Goal: Information Seeking & Learning: Learn about a topic

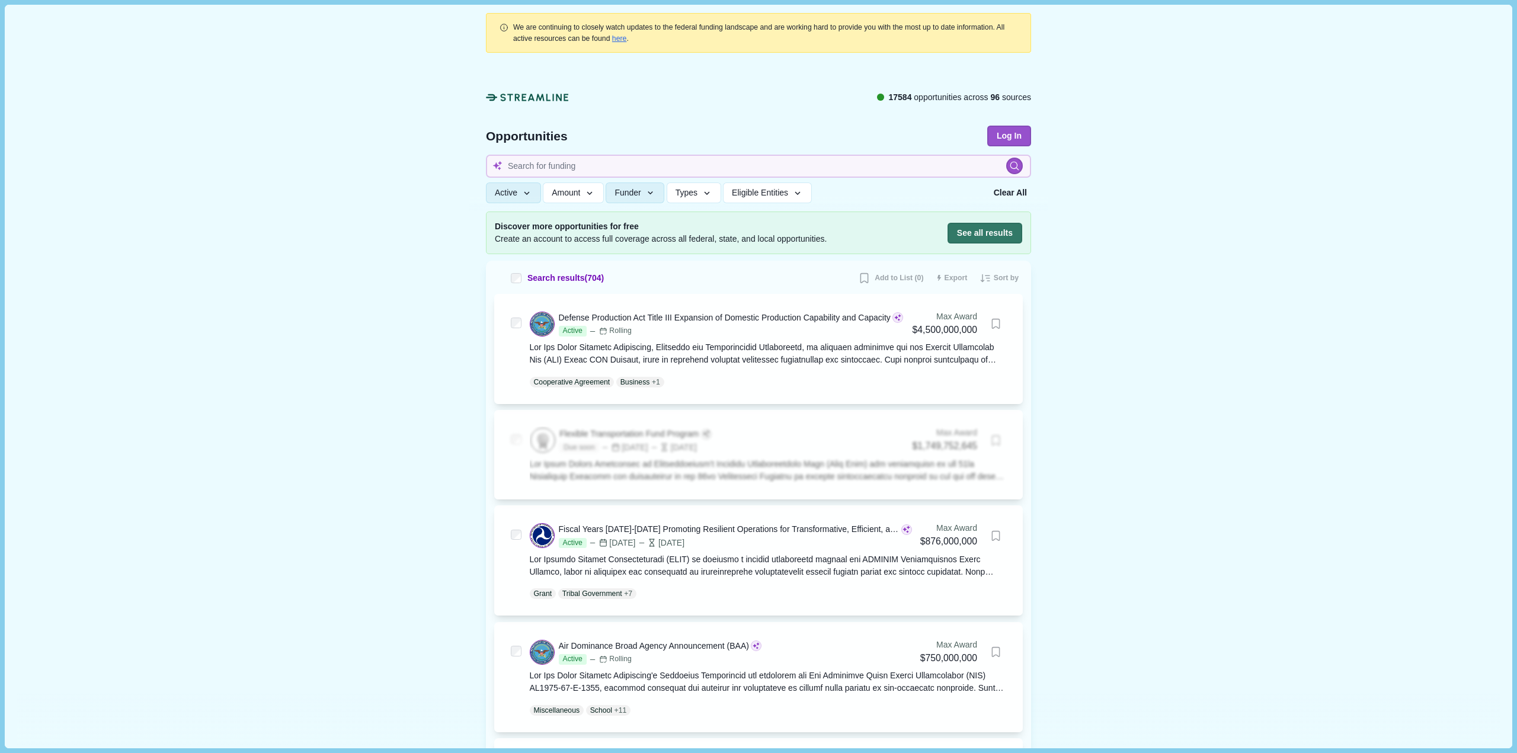
click at [523, 94] on icon at bounding box center [527, 97] width 83 height 12
click at [1023, 138] on button "Log In" at bounding box center [1009, 136] width 44 height 21
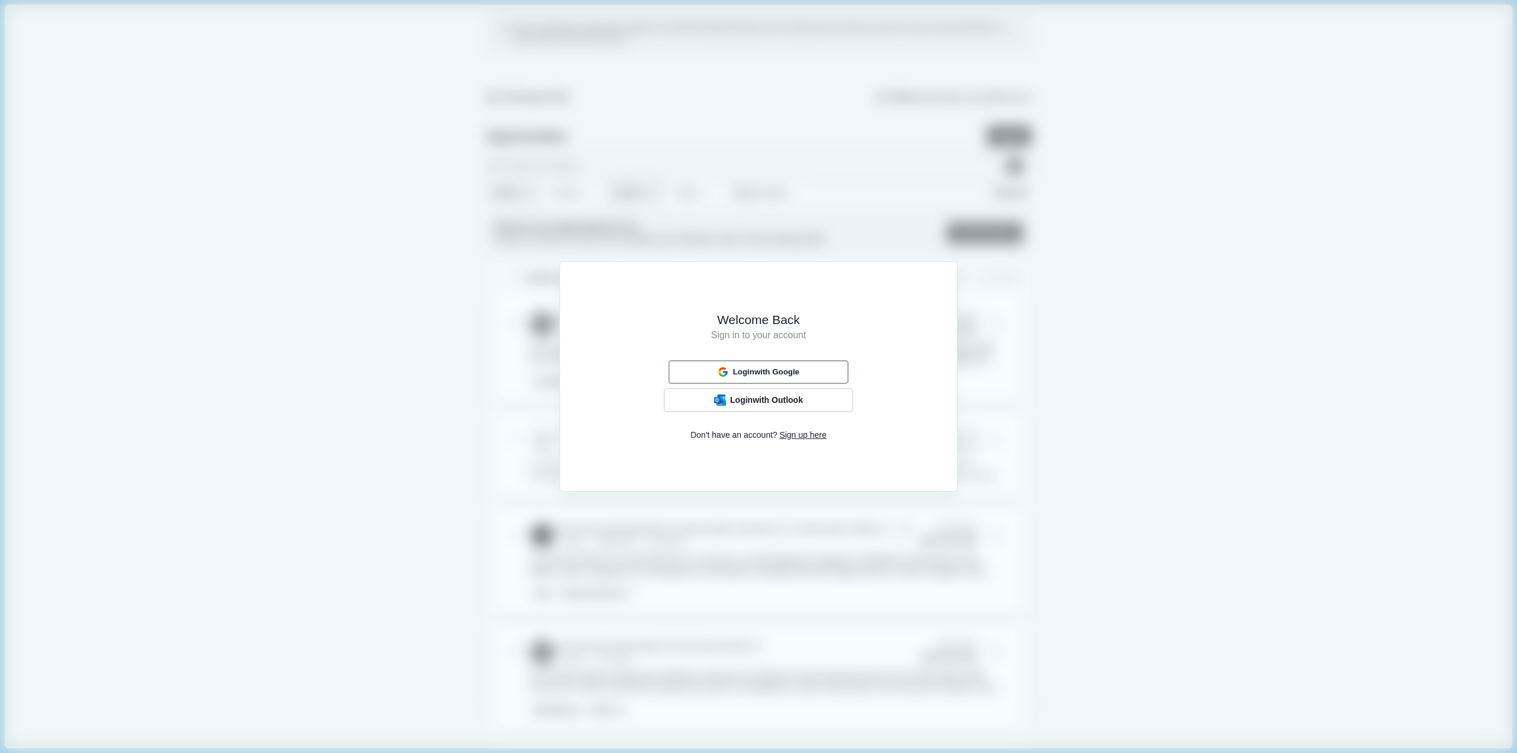
click at [765, 371] on span "Login with Google" at bounding box center [766, 371] width 66 height 9
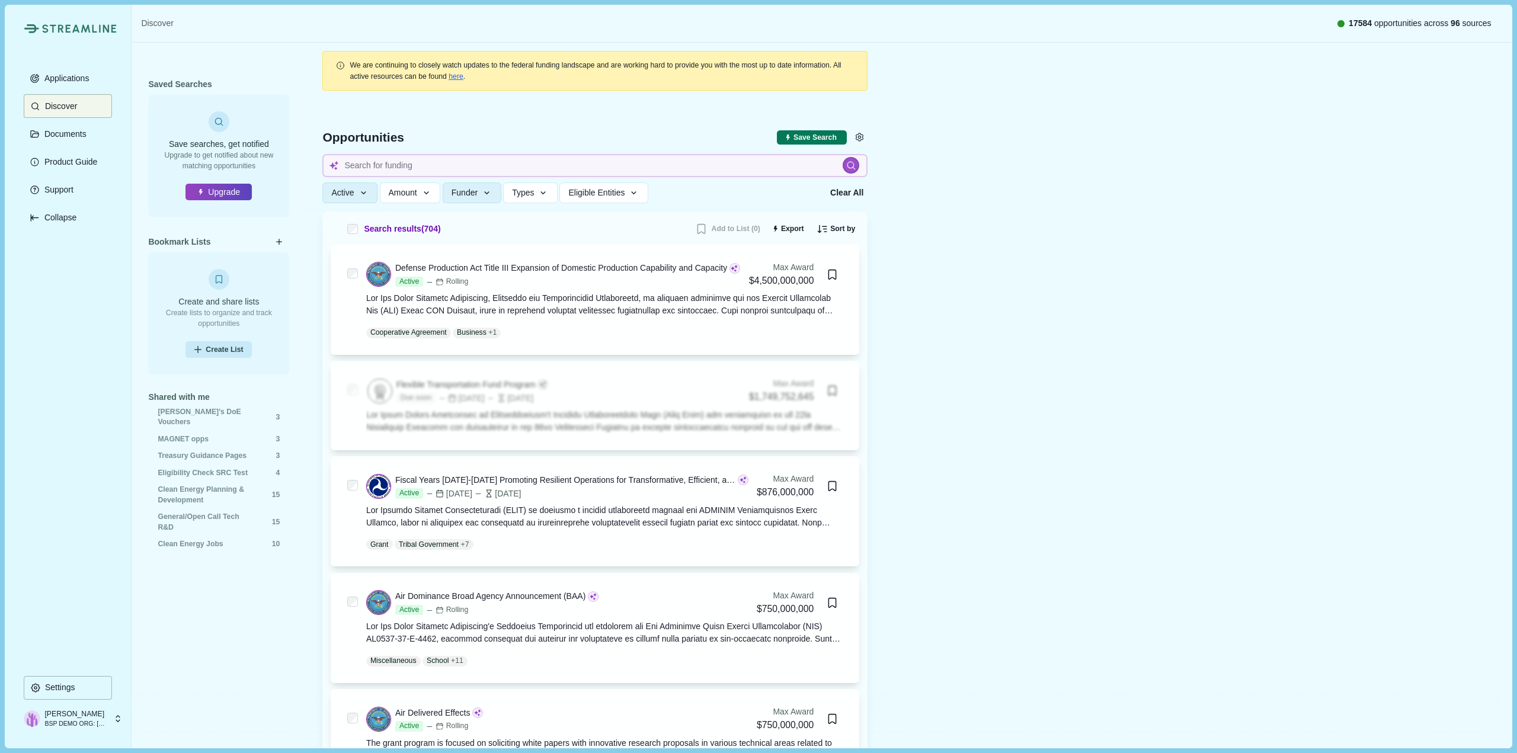
click at [101, 717] on p "Meagan Murphy" at bounding box center [75, 714] width 62 height 11
click at [29, 504] on div "Applications Discover Documents Product Guide Support Collapse" at bounding box center [68, 370] width 88 height 609
click at [393, 166] on input at bounding box center [594, 165] width 545 height 23
type input "critical minerals"
click at [852, 164] on icon at bounding box center [851, 166] width 10 height 10
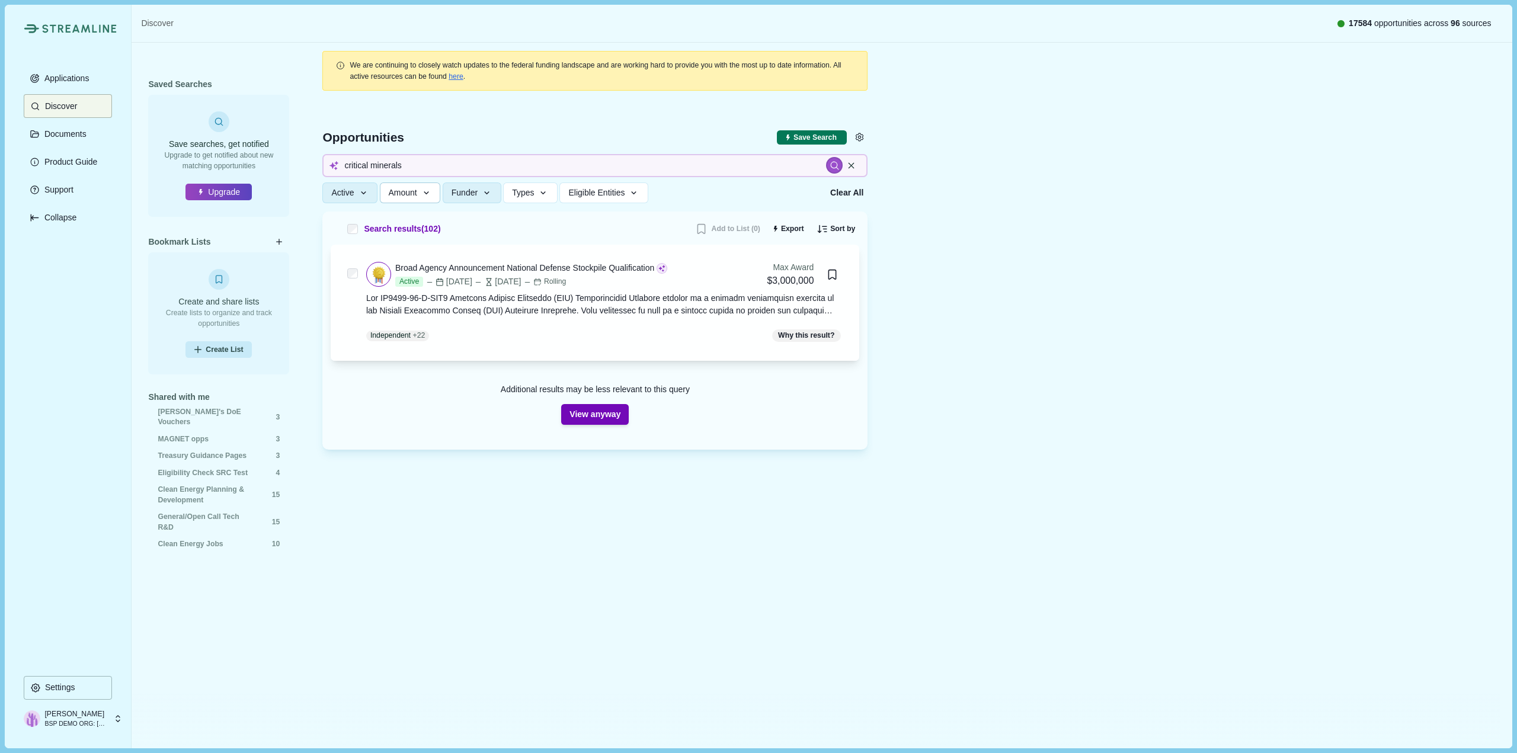
click at [424, 201] on button "Amount" at bounding box center [410, 192] width 61 height 21
click at [358, 192] on icon "button" at bounding box center [363, 193] width 11 height 11
click at [482, 190] on button "Funder" at bounding box center [472, 192] width 59 height 21
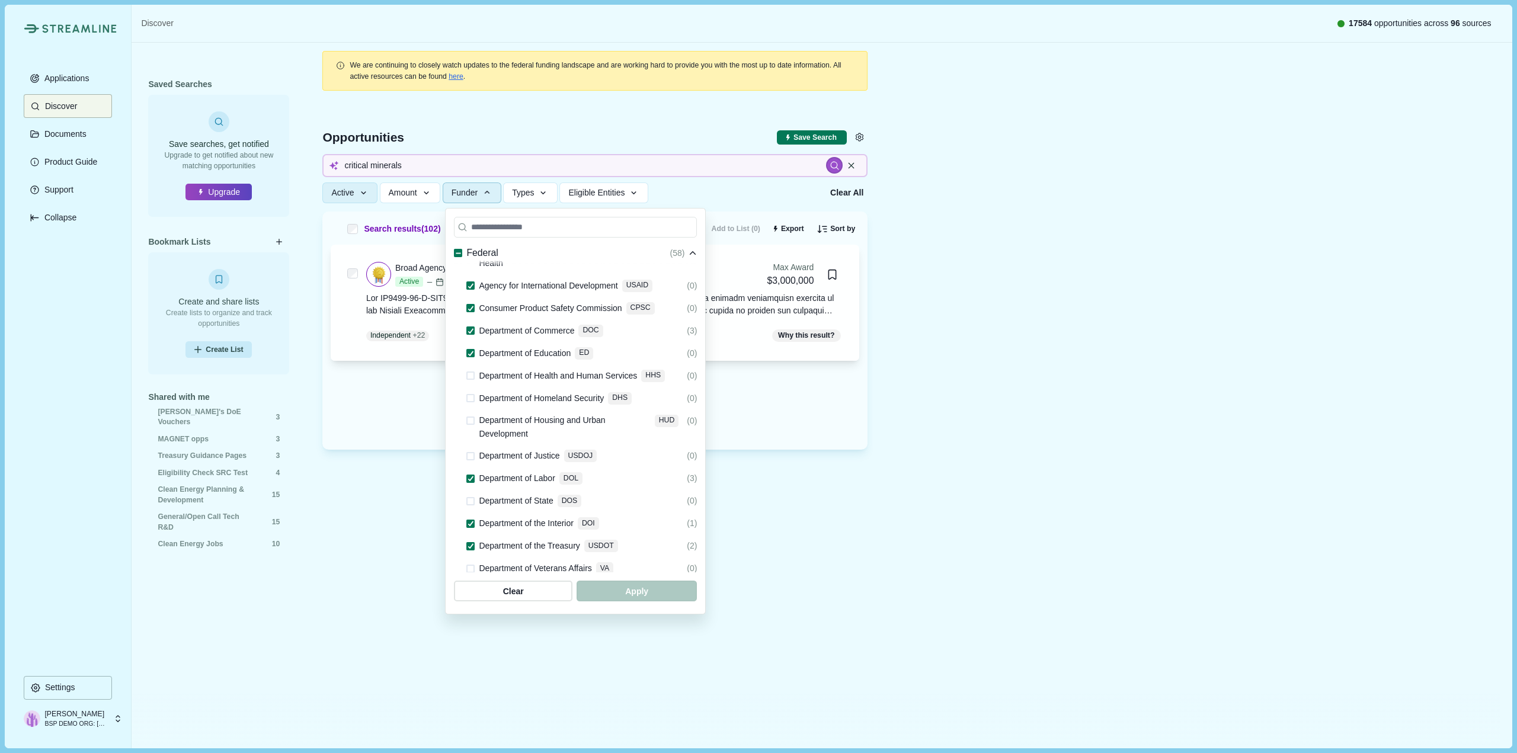
scroll to position [296, 0]
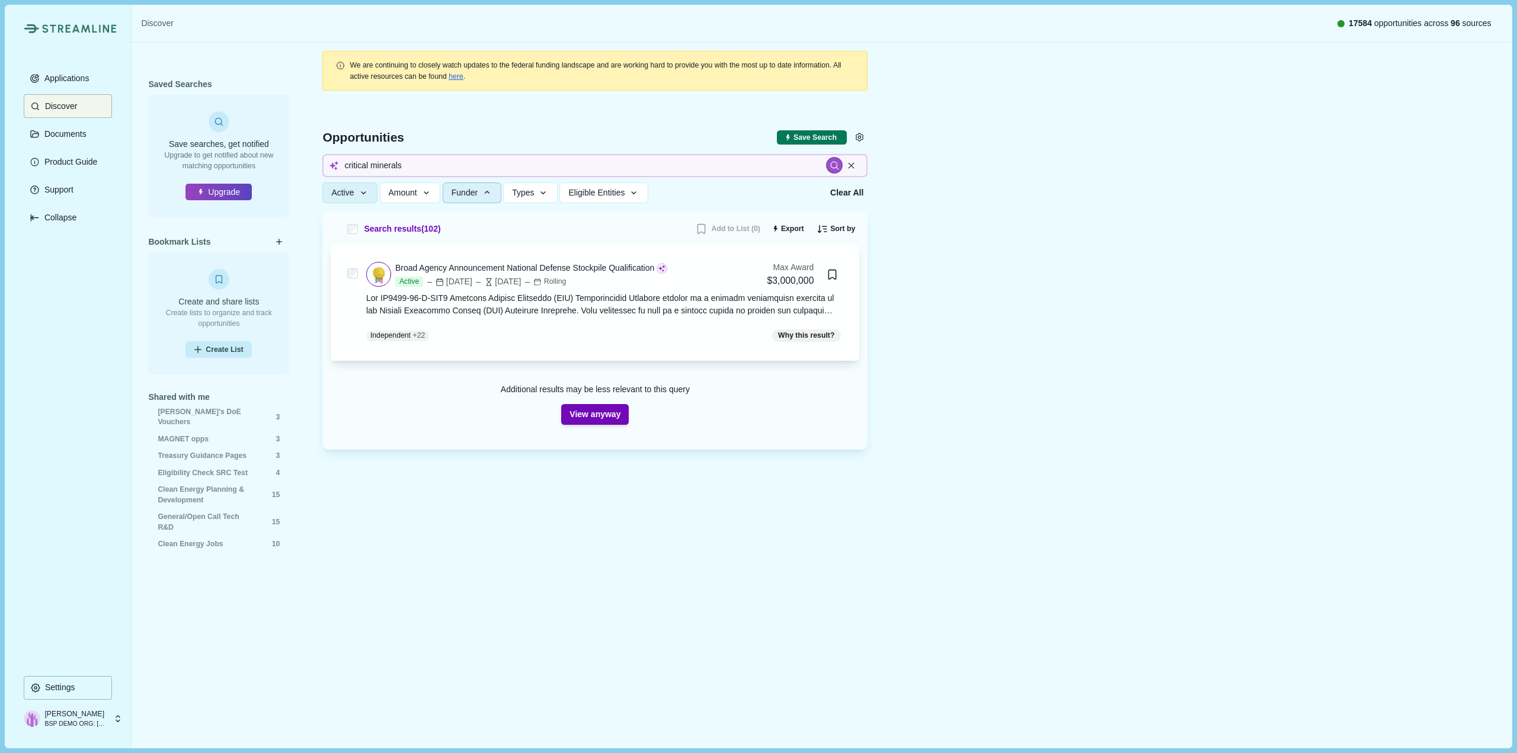
click at [374, 635] on div "We are continuing to closely watch updates to the federal funding landscape and…" at bounding box center [595, 361] width 578 height 636
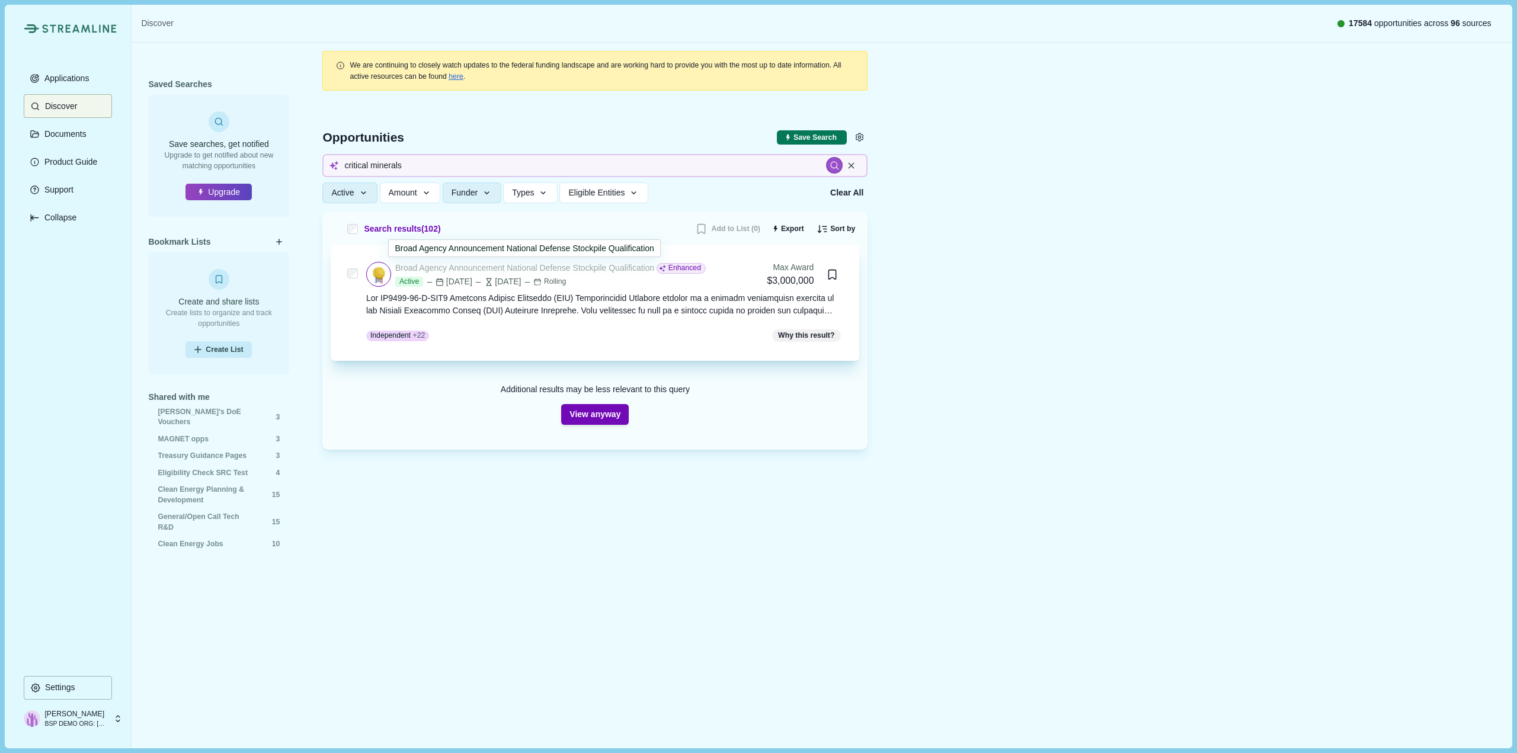
click at [552, 271] on div "Broad Agency Announcement National Defense Stockpile Qualification" at bounding box center [524, 268] width 259 height 12
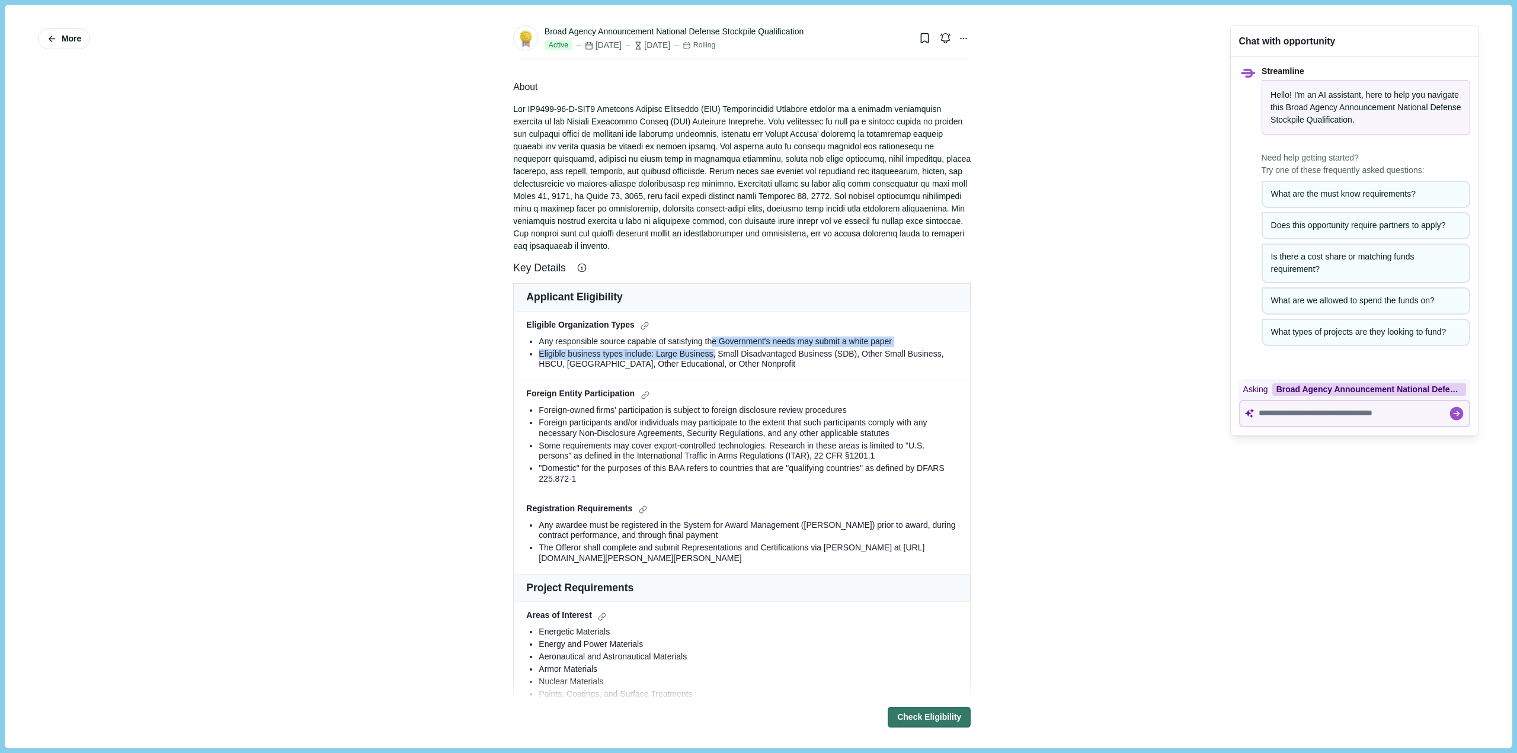
drag, startPoint x: 703, startPoint y: 332, endPoint x: 703, endPoint y: 338, distance: 6.0
click at [703, 338] on ul "Any responsible source capable of satisfying the Government's needs may submit …" at bounding box center [741, 353] width 431 height 33
click at [688, 349] on div "Eligible business types include: Large Business, Small Disadvantaged Business (…" at bounding box center [748, 359] width 419 height 21
click at [783, 124] on div at bounding box center [741, 177] width 457 height 149
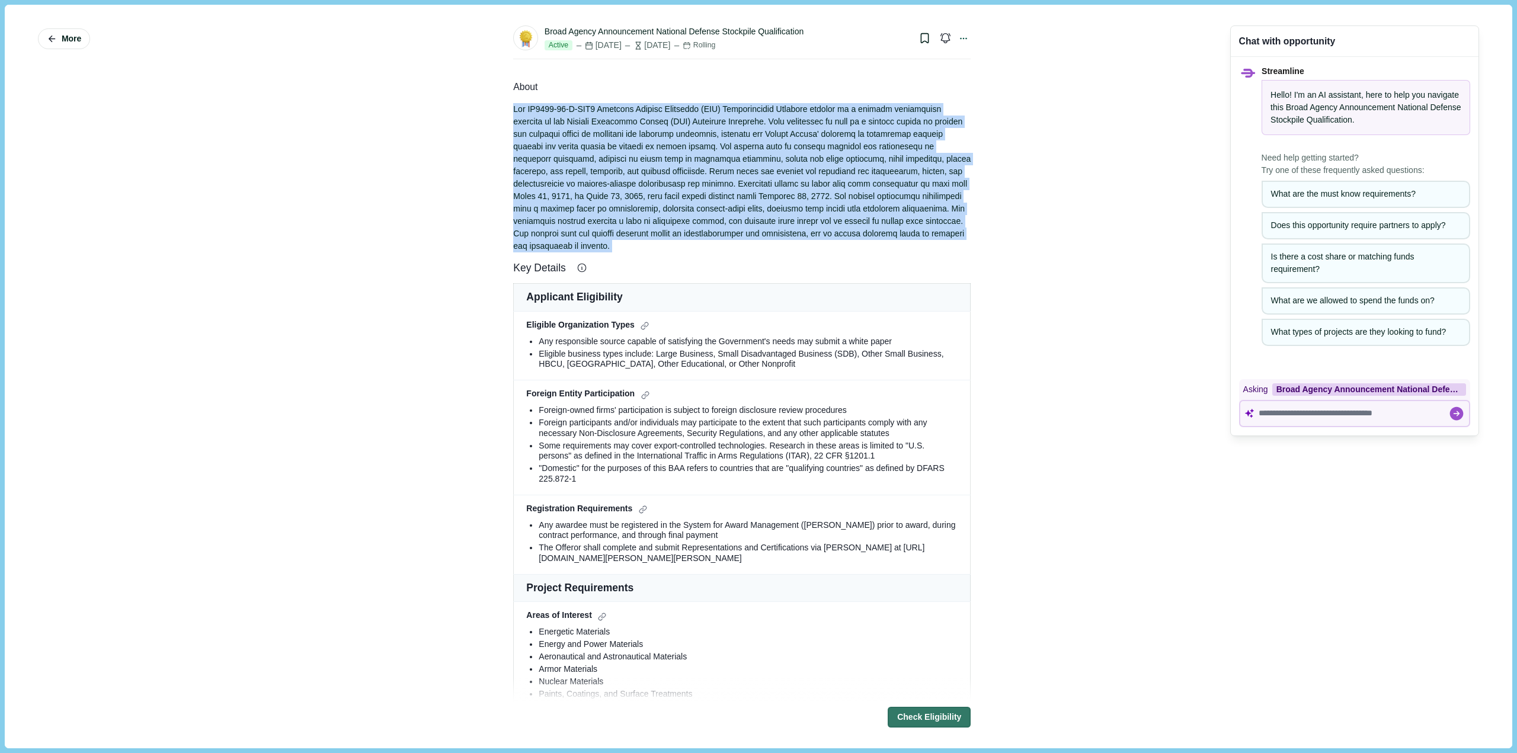
click at [783, 124] on div at bounding box center [741, 177] width 457 height 149
click at [763, 171] on div at bounding box center [741, 177] width 457 height 149
click at [725, 118] on div at bounding box center [741, 177] width 457 height 149
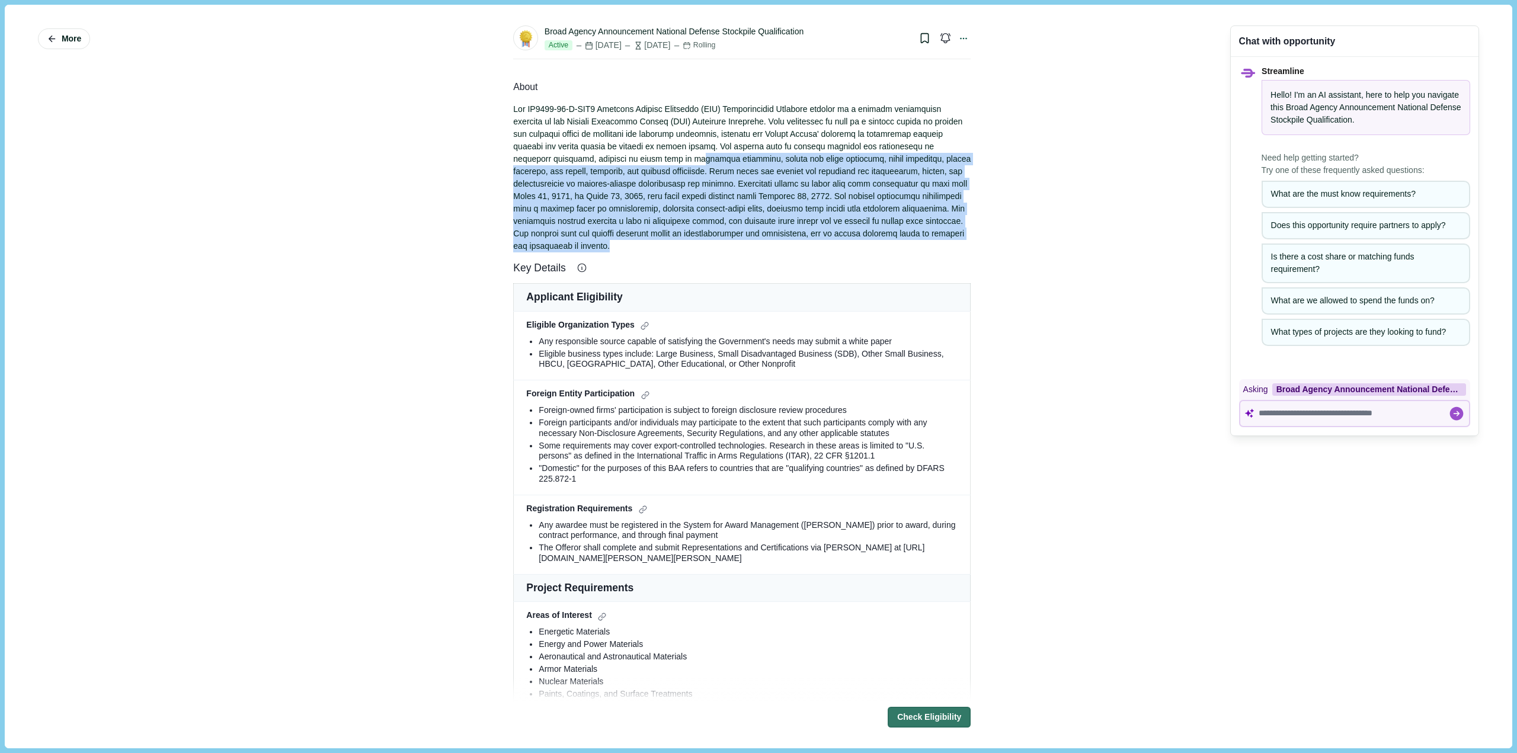
drag, startPoint x: 547, startPoint y: 160, endPoint x: 1001, endPoint y: 230, distance: 458.6
click at [1001, 230] on div "More Broad Agency Announcement National Defense Stockpile Qualification Active …" at bounding box center [758, 376] width 1490 height 726
click at [797, 181] on div at bounding box center [741, 177] width 457 height 149
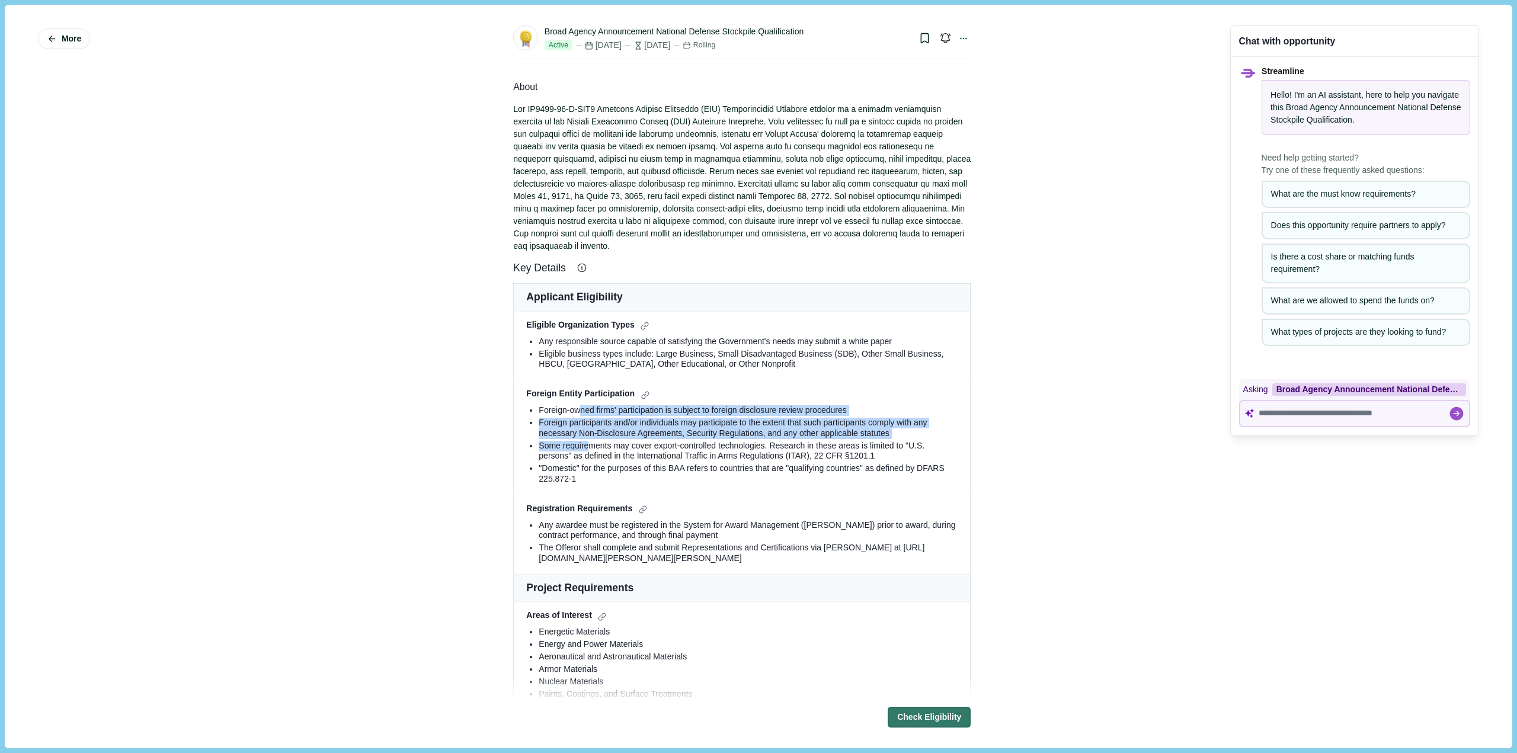
drag, startPoint x: 575, startPoint y: 397, endPoint x: 580, endPoint y: 434, distance: 37.7
click at [581, 434] on ul "Foreign-owned firms' participation is subject to foreign disclosure review proc…" at bounding box center [741, 444] width 431 height 79
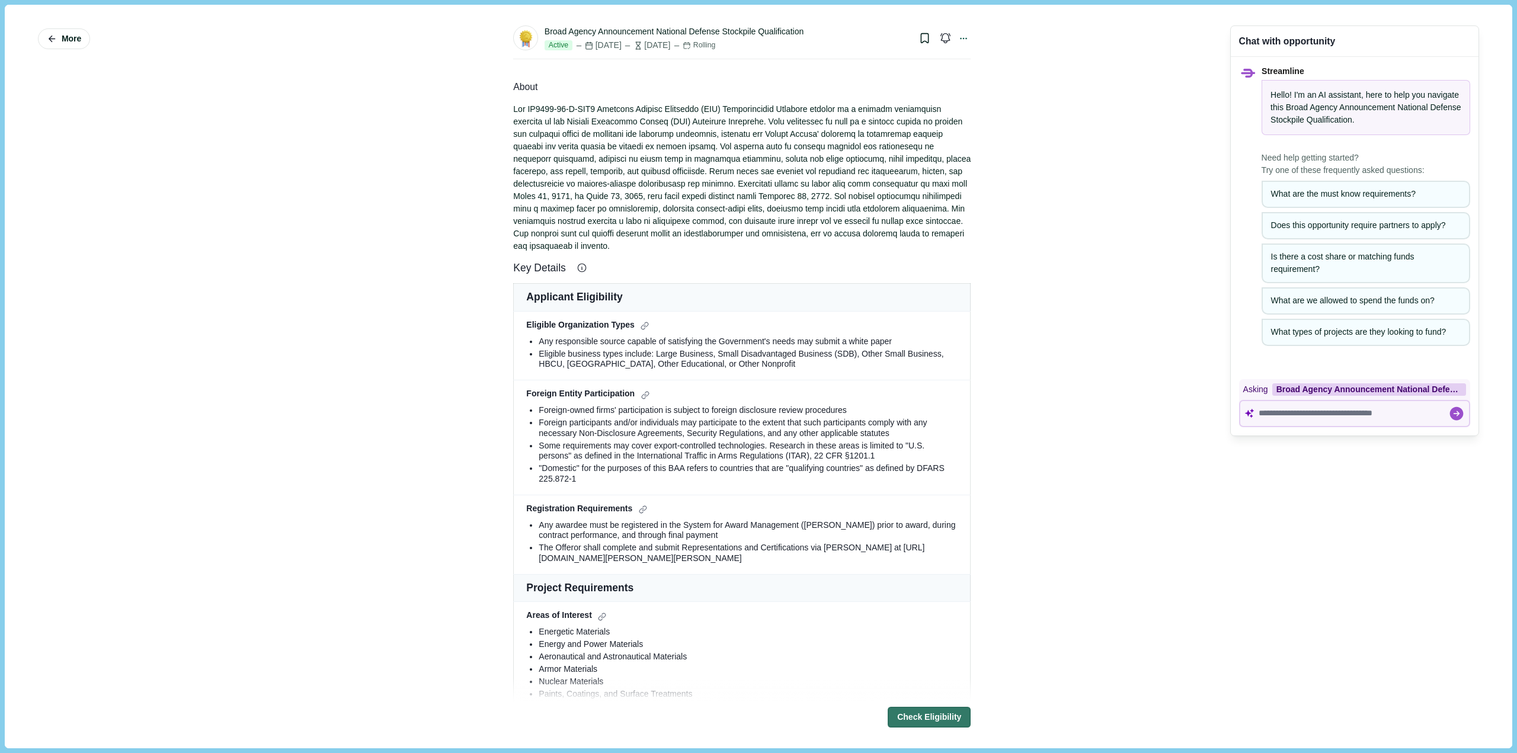
click at [632, 441] on div "Some requirements may cover export-controlled technologies. Research in these a…" at bounding box center [748, 451] width 419 height 21
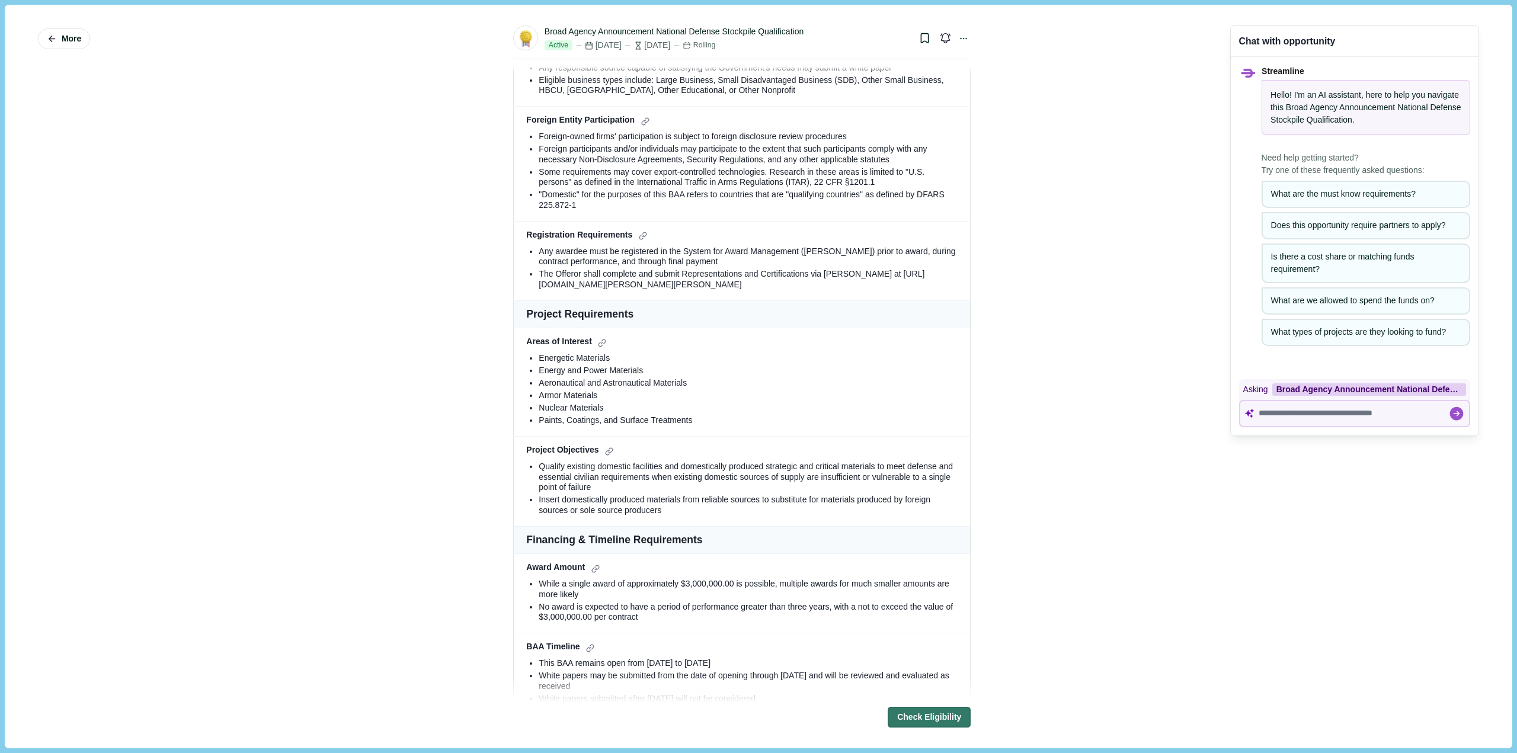
scroll to position [355, 0]
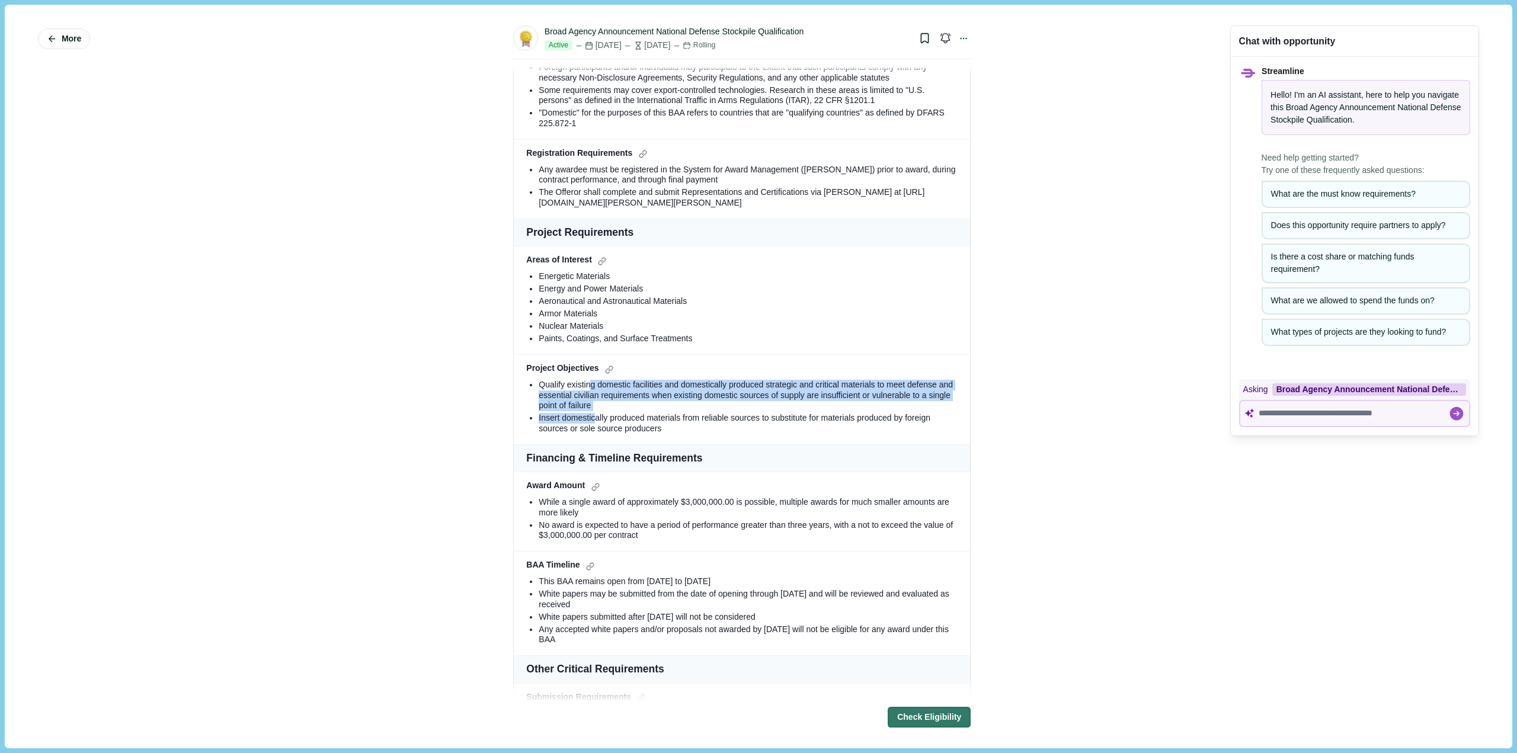
drag, startPoint x: 586, startPoint y: 371, endPoint x: 591, endPoint y: 401, distance: 30.6
click at [591, 401] on ul "Qualify existing domestic facilities and domestically produced strategic and cr…" at bounding box center [741, 407] width 431 height 54
click at [584, 413] on div "Insert domestically produced materials from reliable sources to substitute for …" at bounding box center [748, 423] width 419 height 21
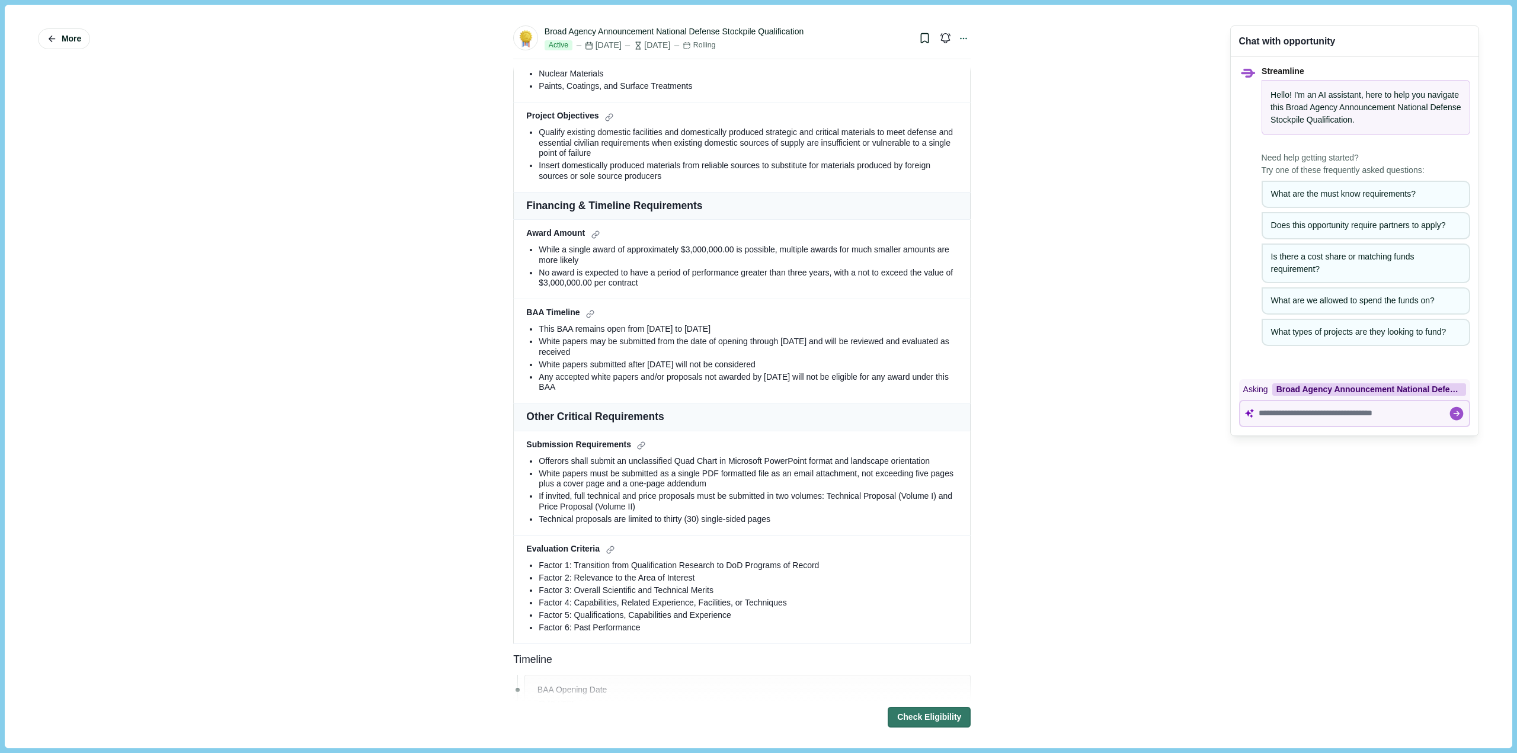
scroll to position [652, 0]
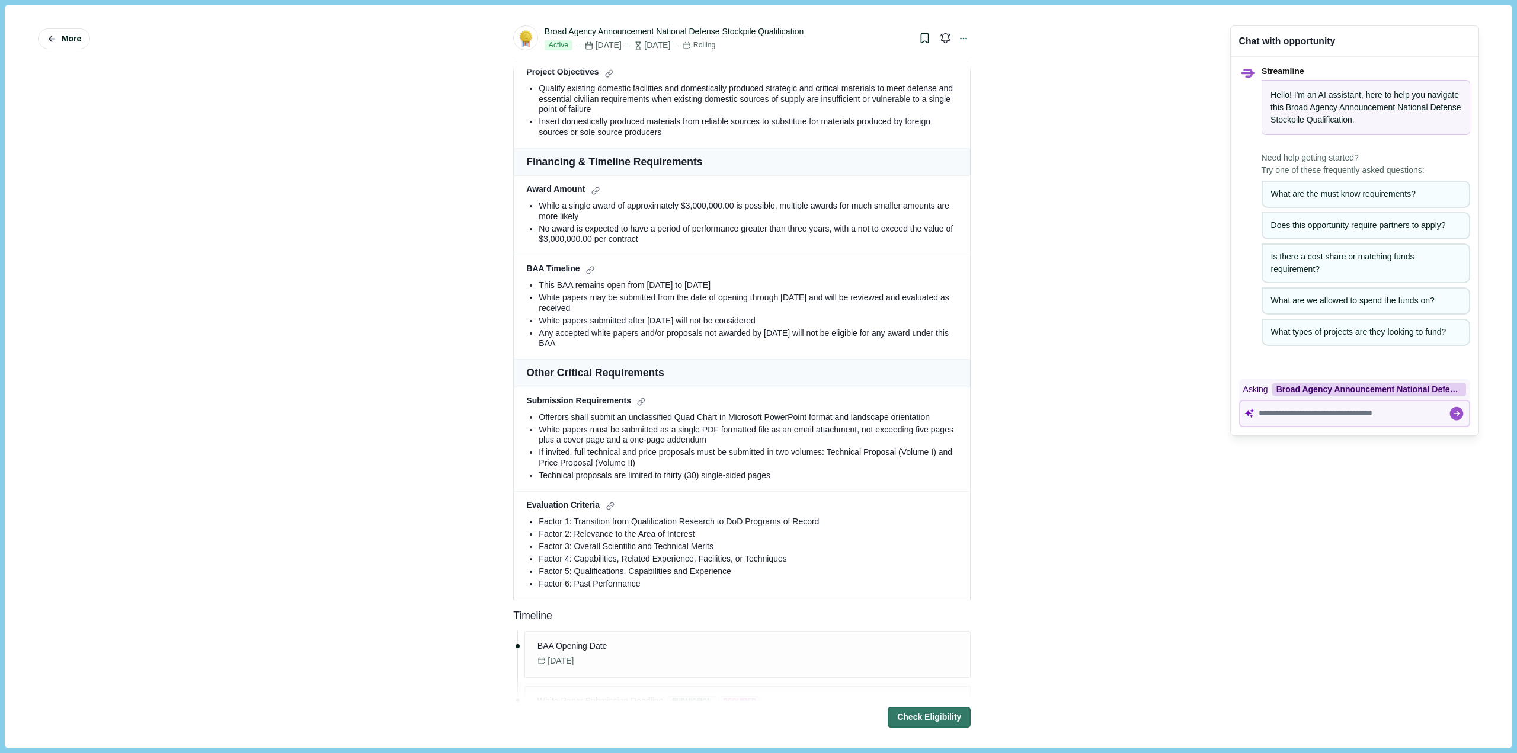
click at [710, 412] on div "Offerors shall submit an unclassified Quad Chart in Microsoft PowerPoint format…" at bounding box center [748, 417] width 419 height 11
click at [613, 425] on div "White papers must be submitted as a single PDF formatted file as an email attac…" at bounding box center [748, 435] width 419 height 21
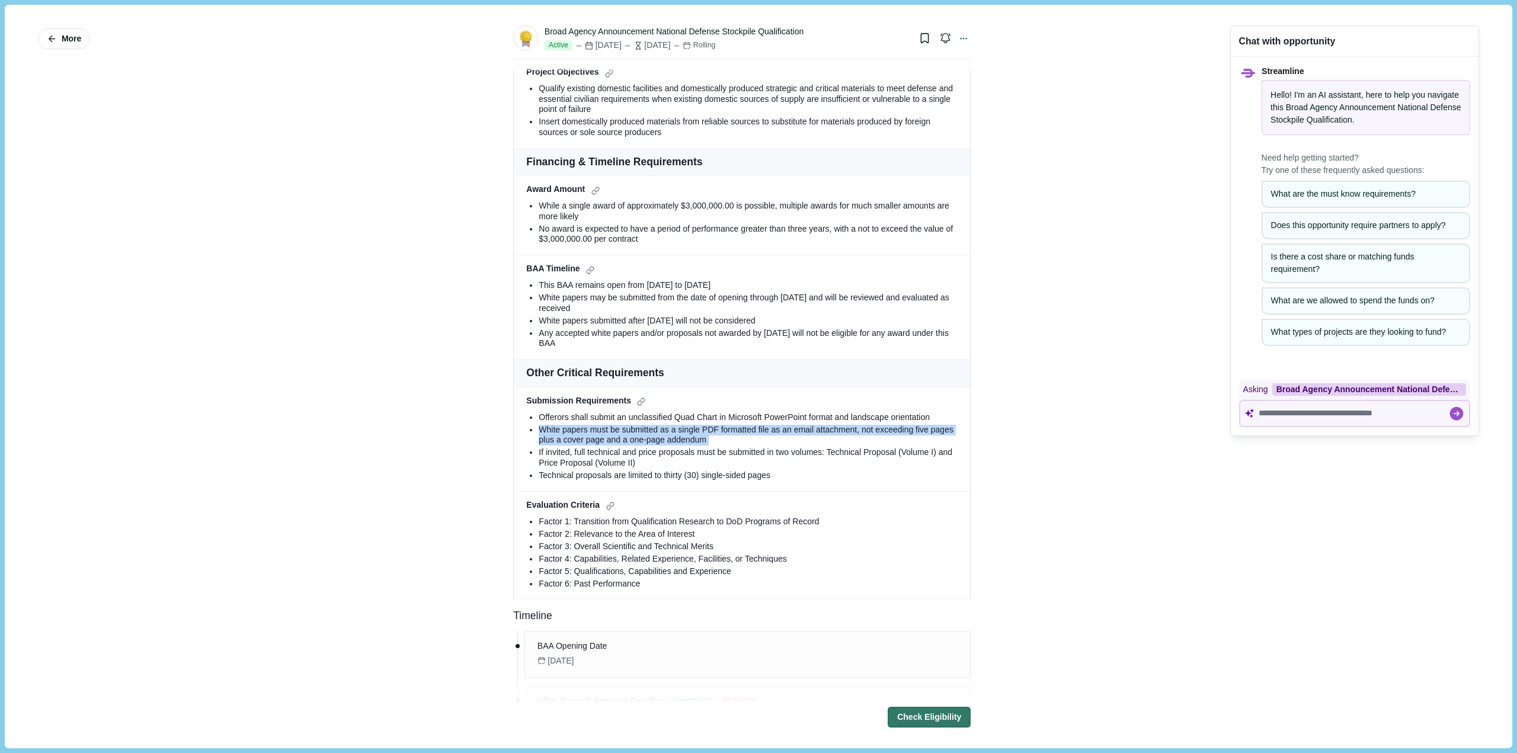
click at [613, 425] on div "White papers must be submitted as a single PDF formatted file as an email attac…" at bounding box center [748, 435] width 419 height 21
click at [603, 432] on div "White papers must be submitted as a single PDF formatted file as an email attac…" at bounding box center [748, 435] width 419 height 21
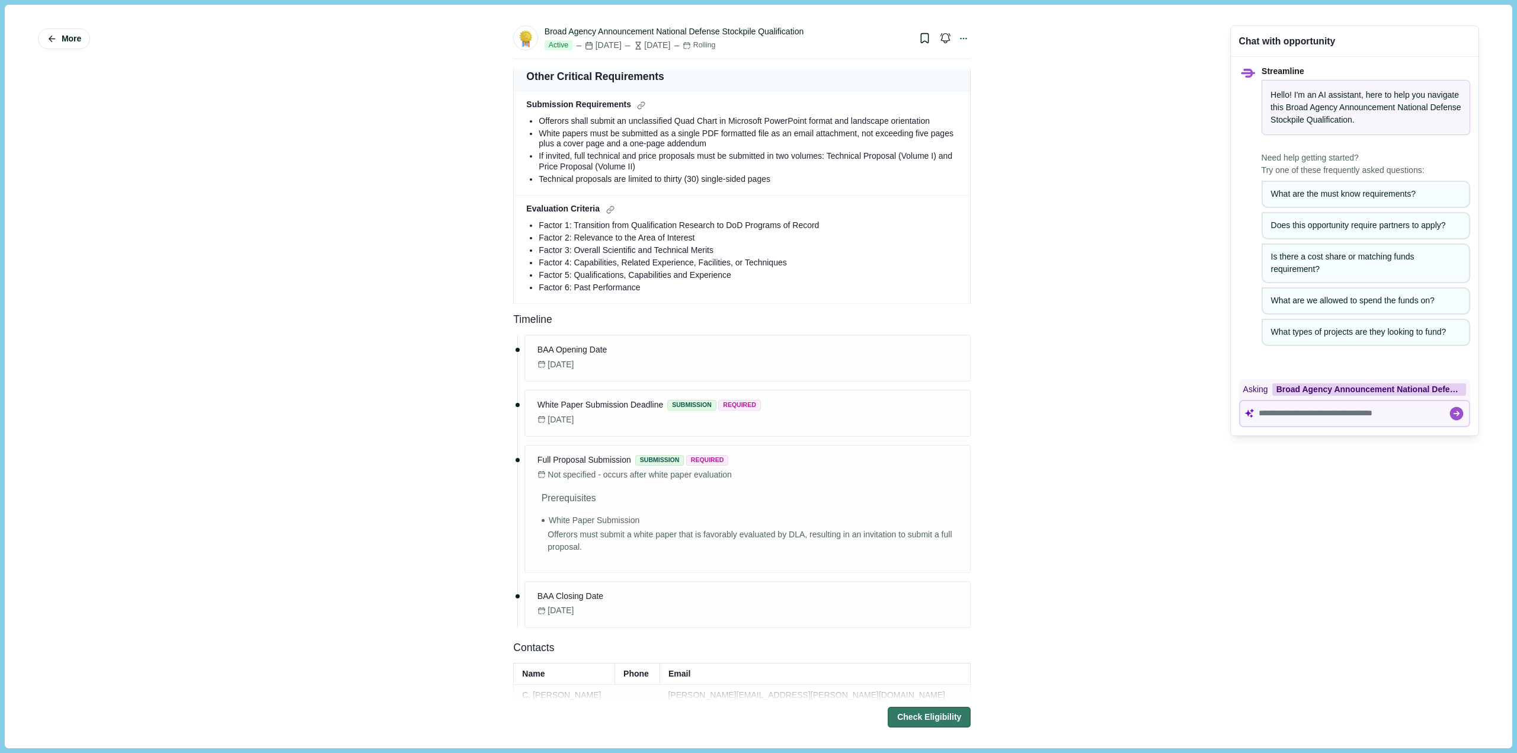
scroll to position [1251, 0]
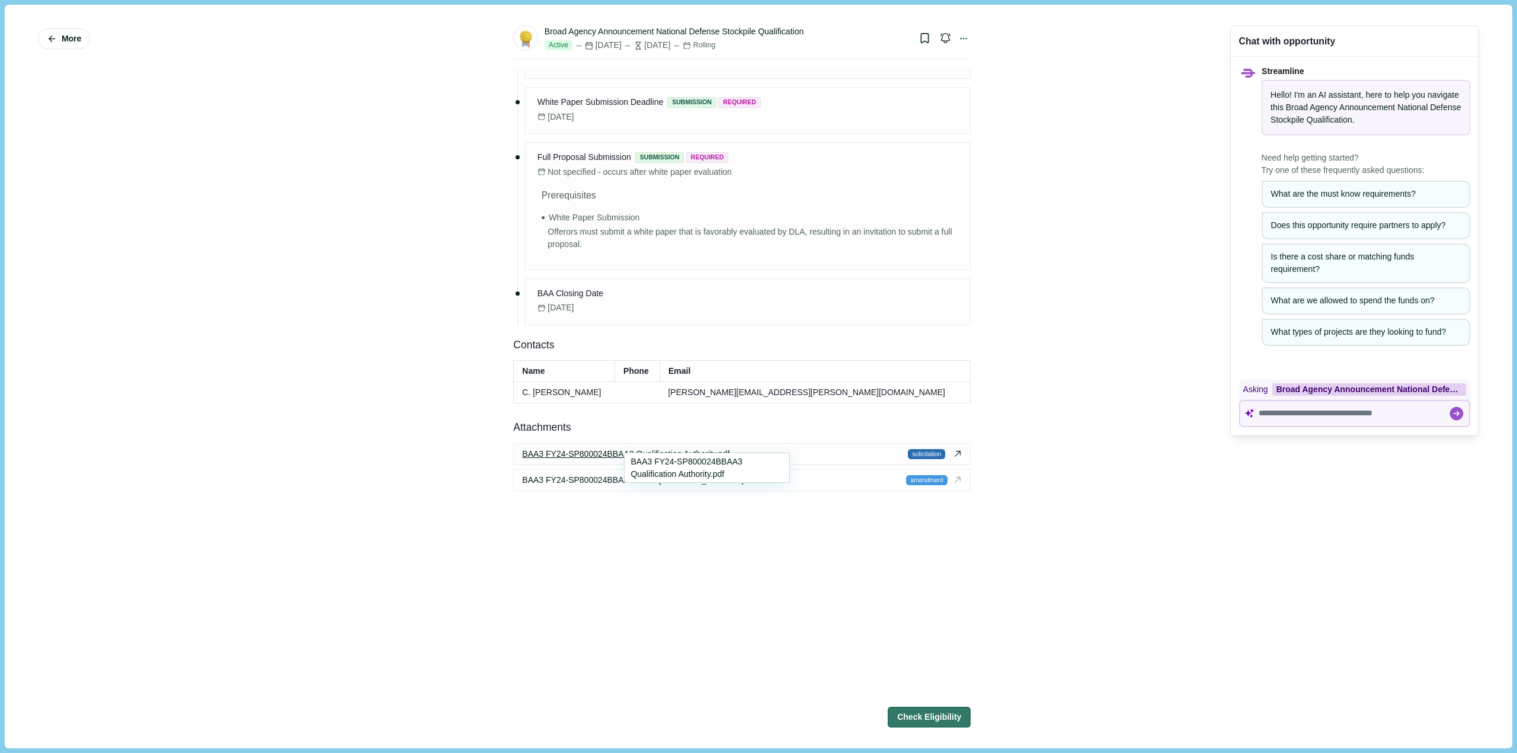
click at [680, 448] on span "BAA3 FY24-SP800024BBAA3 Qualification Authority.pdf" at bounding box center [625, 454] width 207 height 12
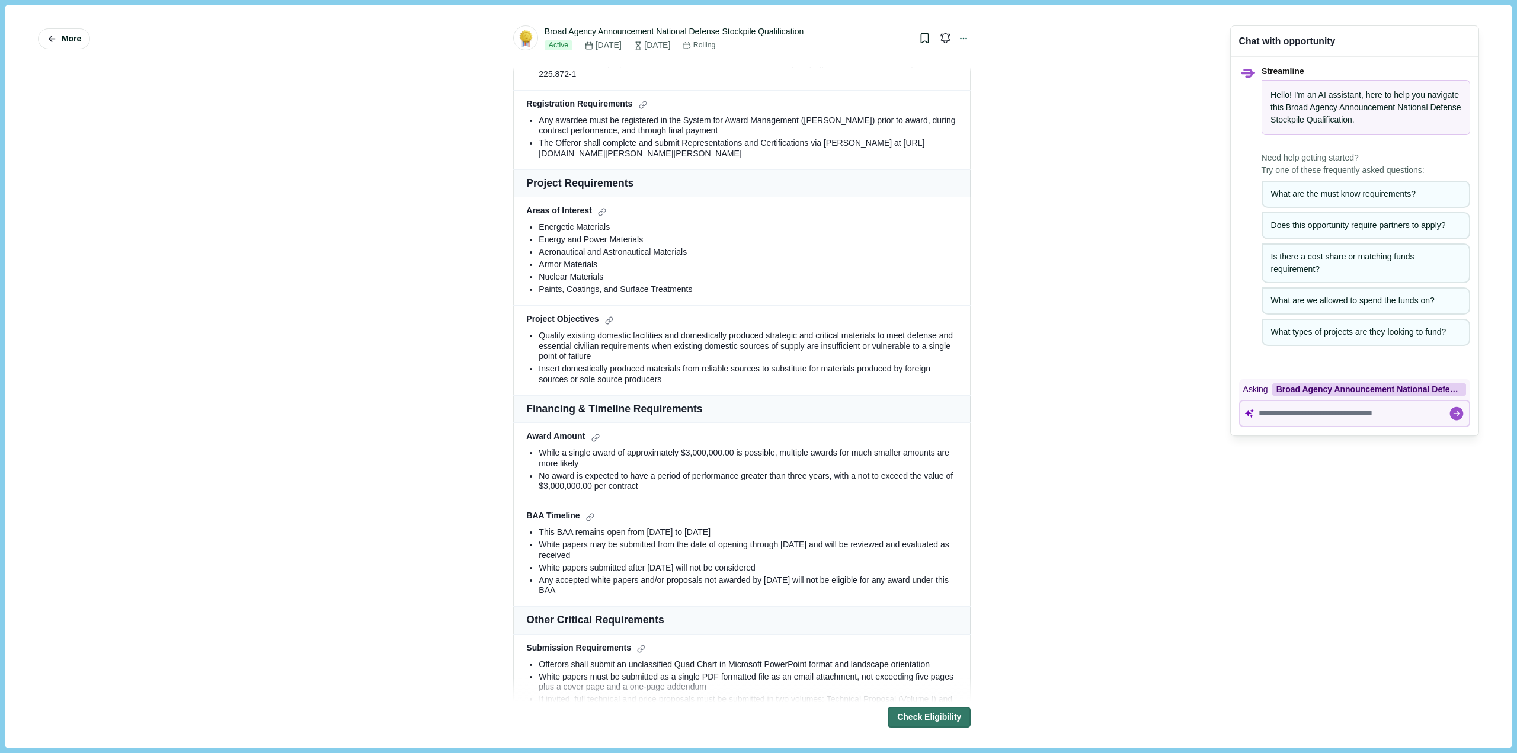
scroll to position [0, 0]
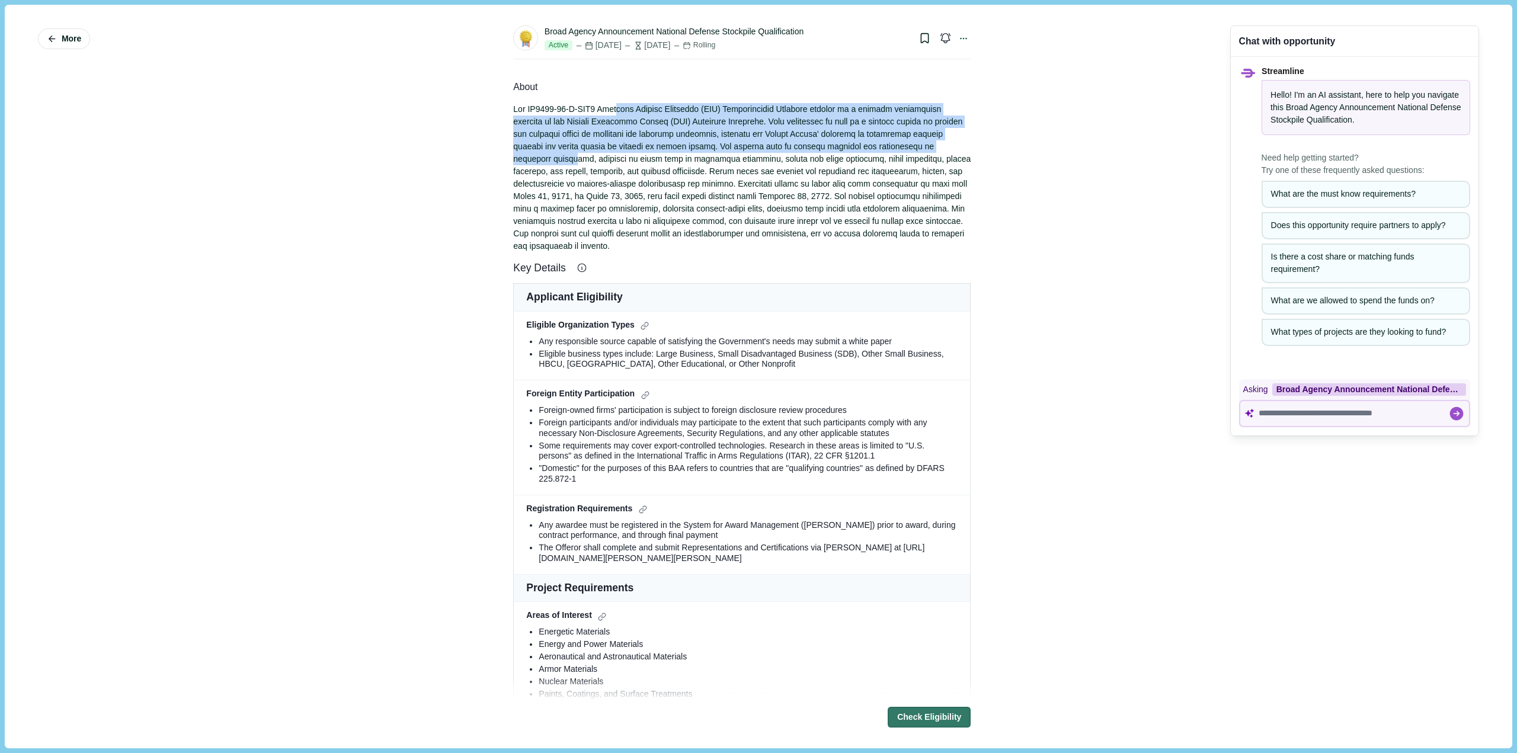
drag, startPoint x: 613, startPoint y: 109, endPoint x: 882, endPoint y: 140, distance: 270.2
click at [882, 140] on div at bounding box center [741, 177] width 457 height 149
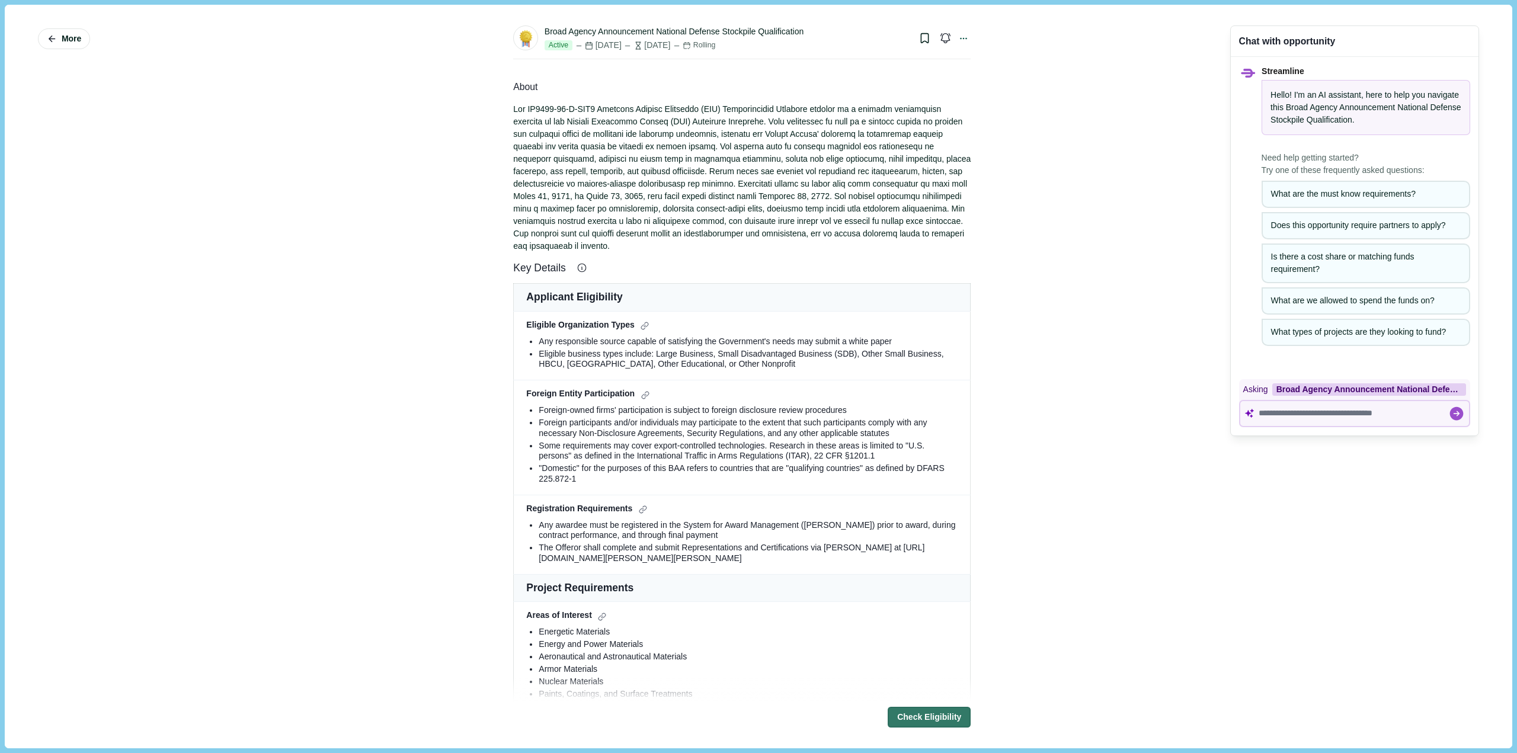
click at [855, 174] on div at bounding box center [741, 177] width 457 height 149
click at [65, 36] on span "More" at bounding box center [72, 39] width 20 height 10
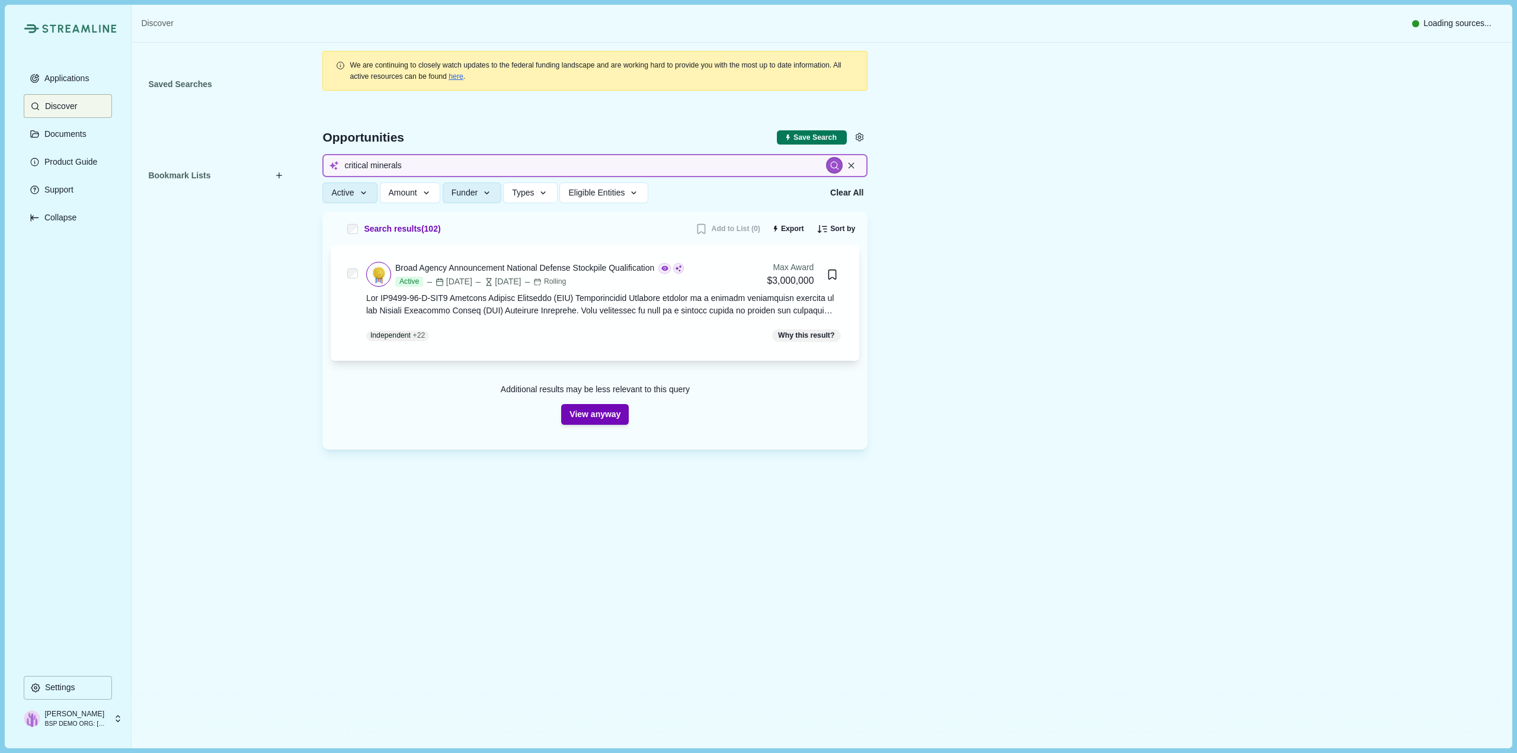
click at [392, 158] on input "critical minerals" at bounding box center [594, 165] width 545 height 23
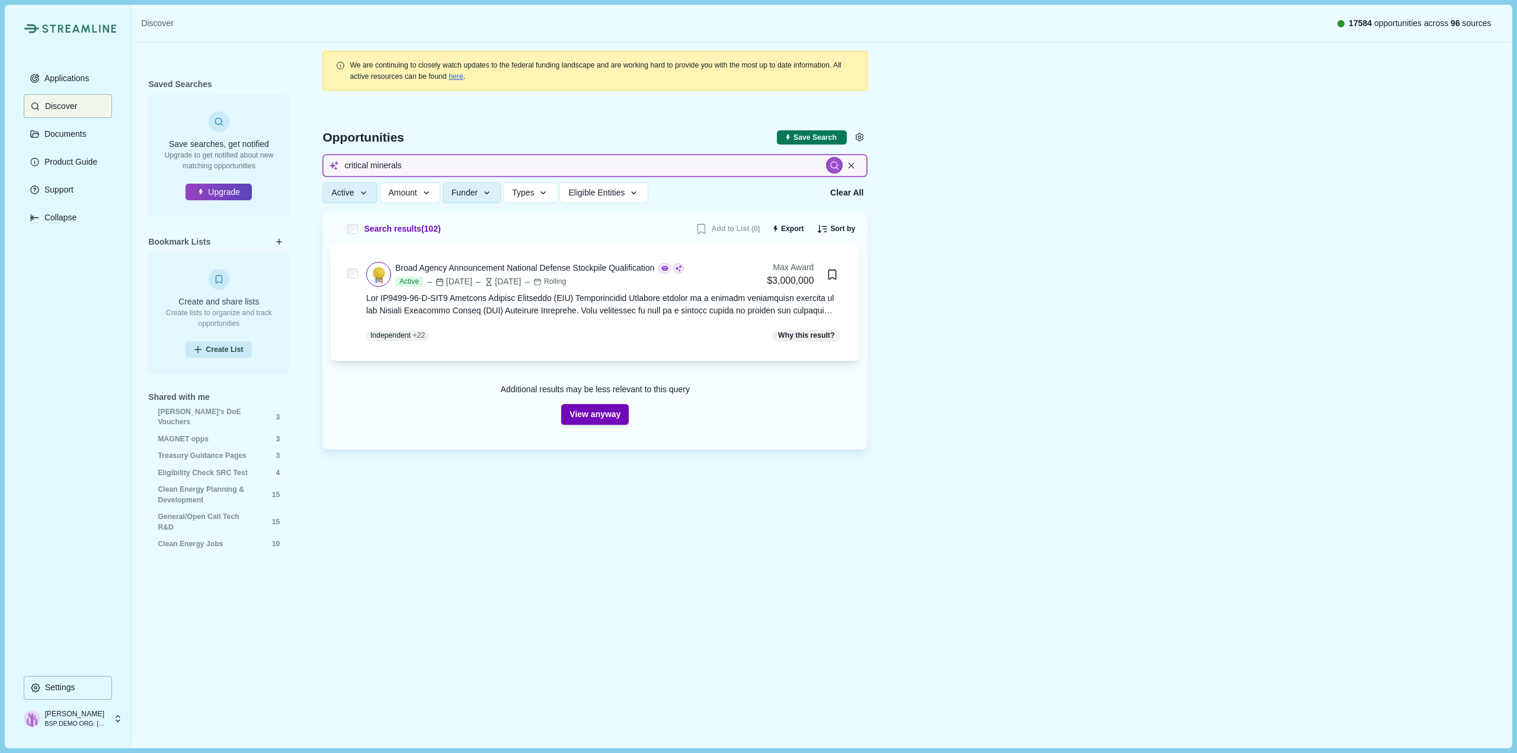
click at [387, 166] on input "critical minerals" at bounding box center [594, 165] width 545 height 23
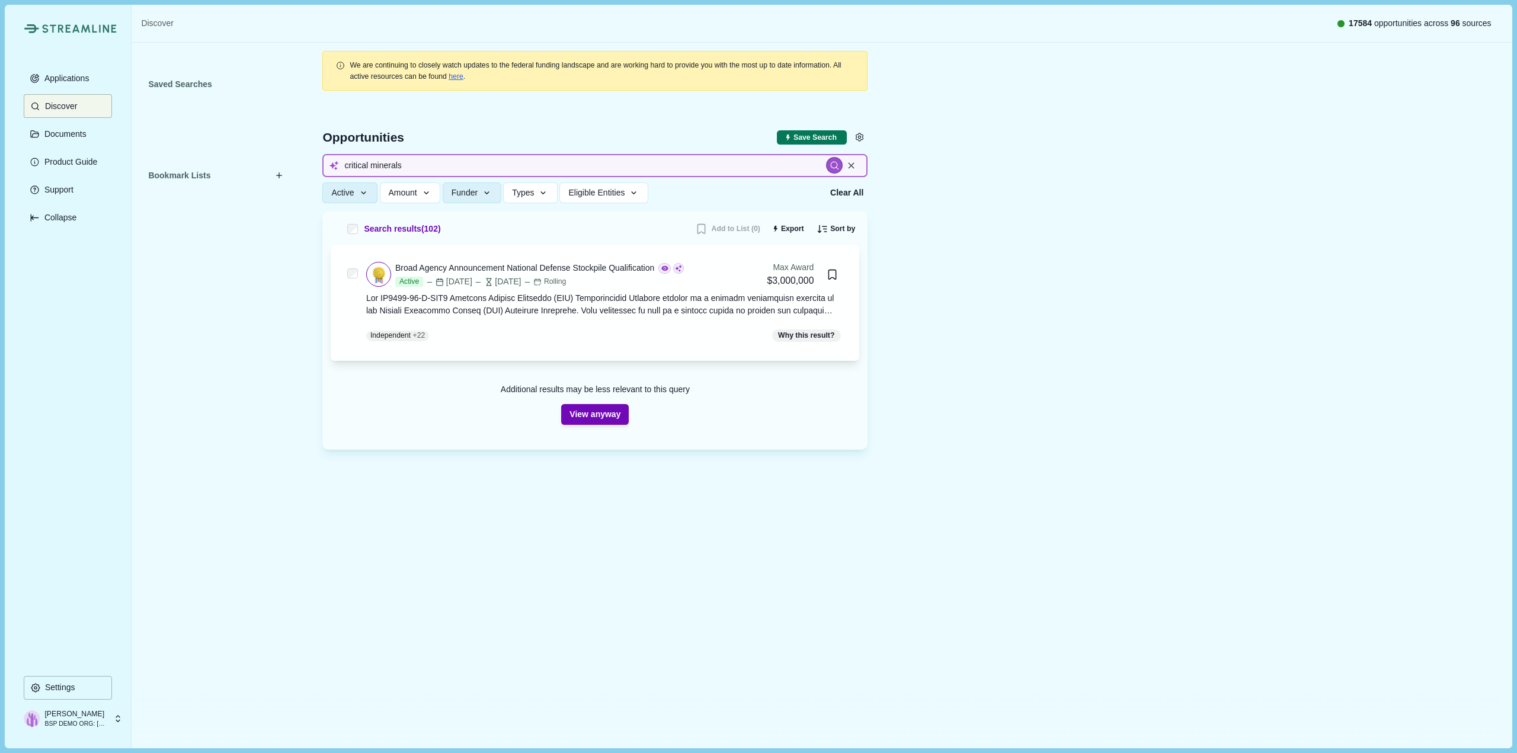
click at [387, 166] on input "critical minerals" at bounding box center [594, 165] width 545 height 23
type input "l"
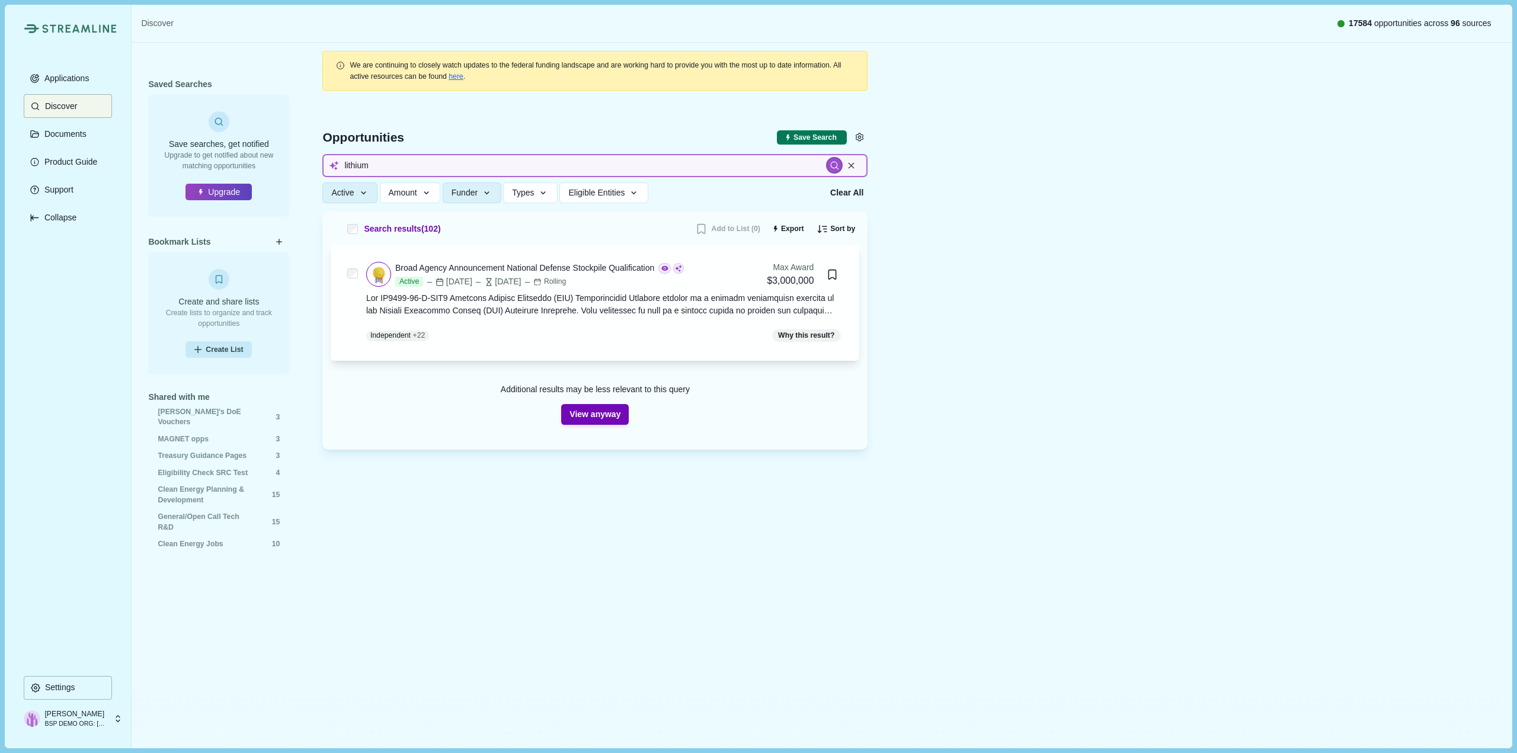
type input "lithium"
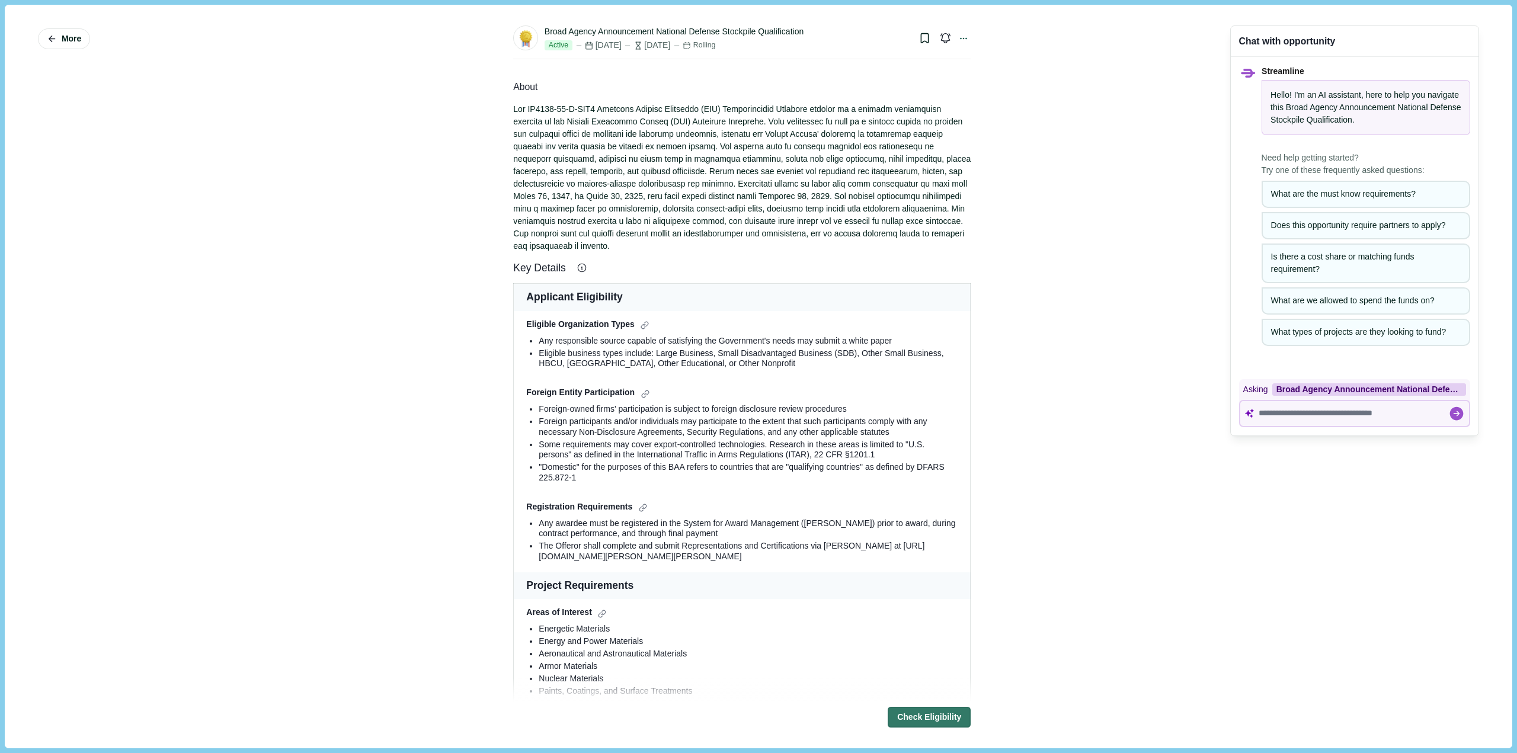
click at [616, 348] on div "Eligible business types include: Large Business, Small Disadvantaged Business (…" at bounding box center [748, 358] width 419 height 21
click at [563, 416] on div "Foreign participants and/or individuals may participate to the extent that such…" at bounding box center [748, 426] width 419 height 21
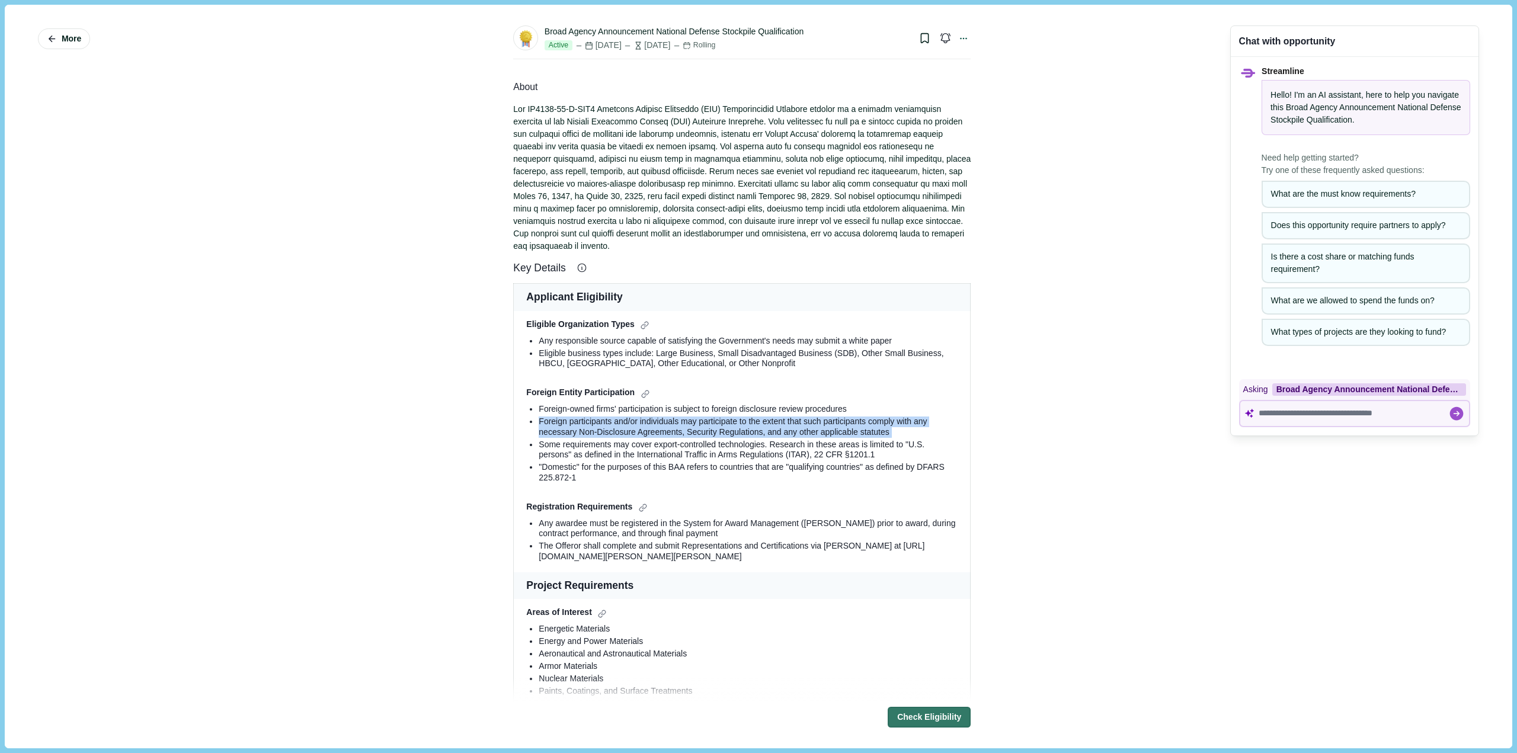
click at [563, 416] on div "Foreign participants and/or individuals may participate to the extent that such…" at bounding box center [748, 426] width 419 height 21
click at [661, 440] on div "Some requirements may cover export-controlled technologies. Research in these a…" at bounding box center [748, 450] width 419 height 21
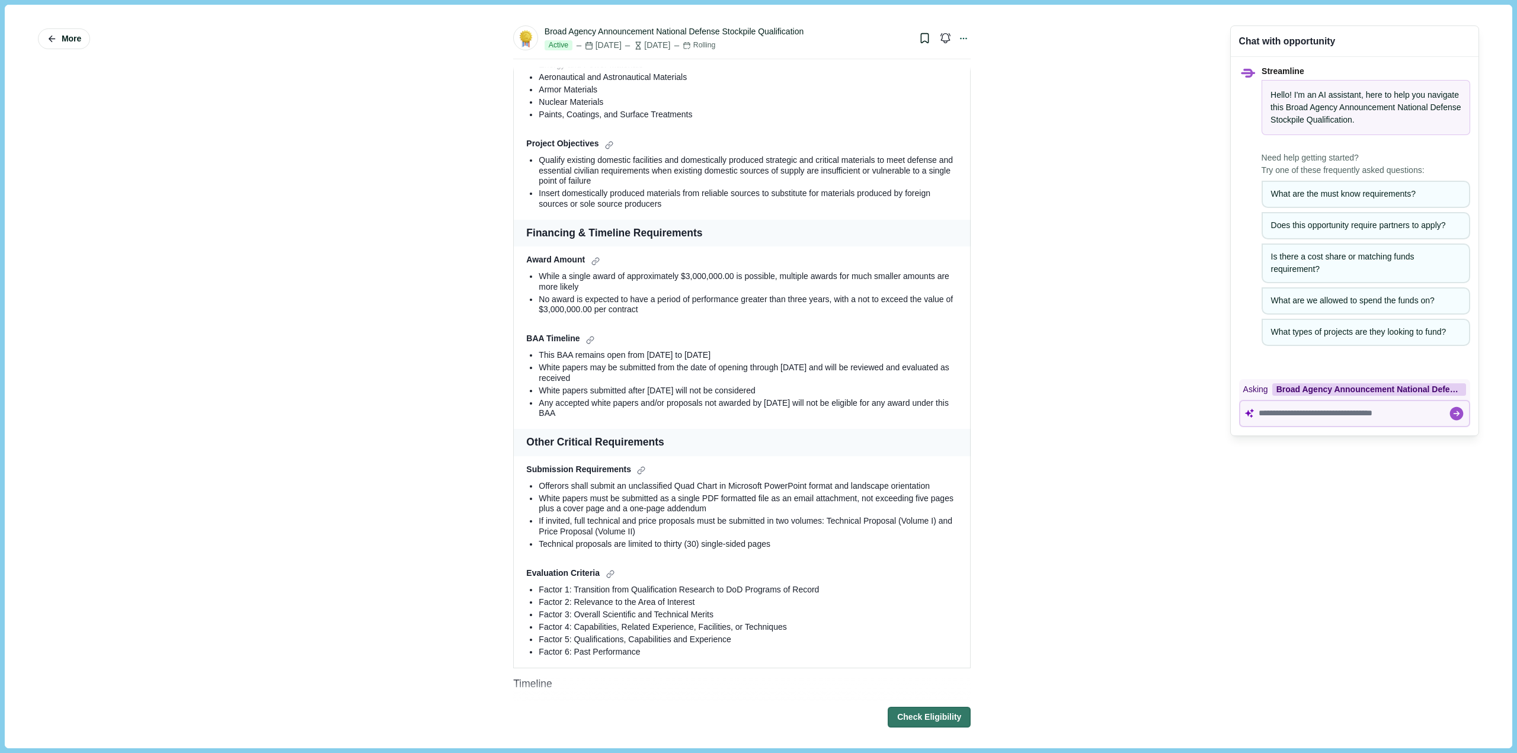
scroll to position [592, 0]
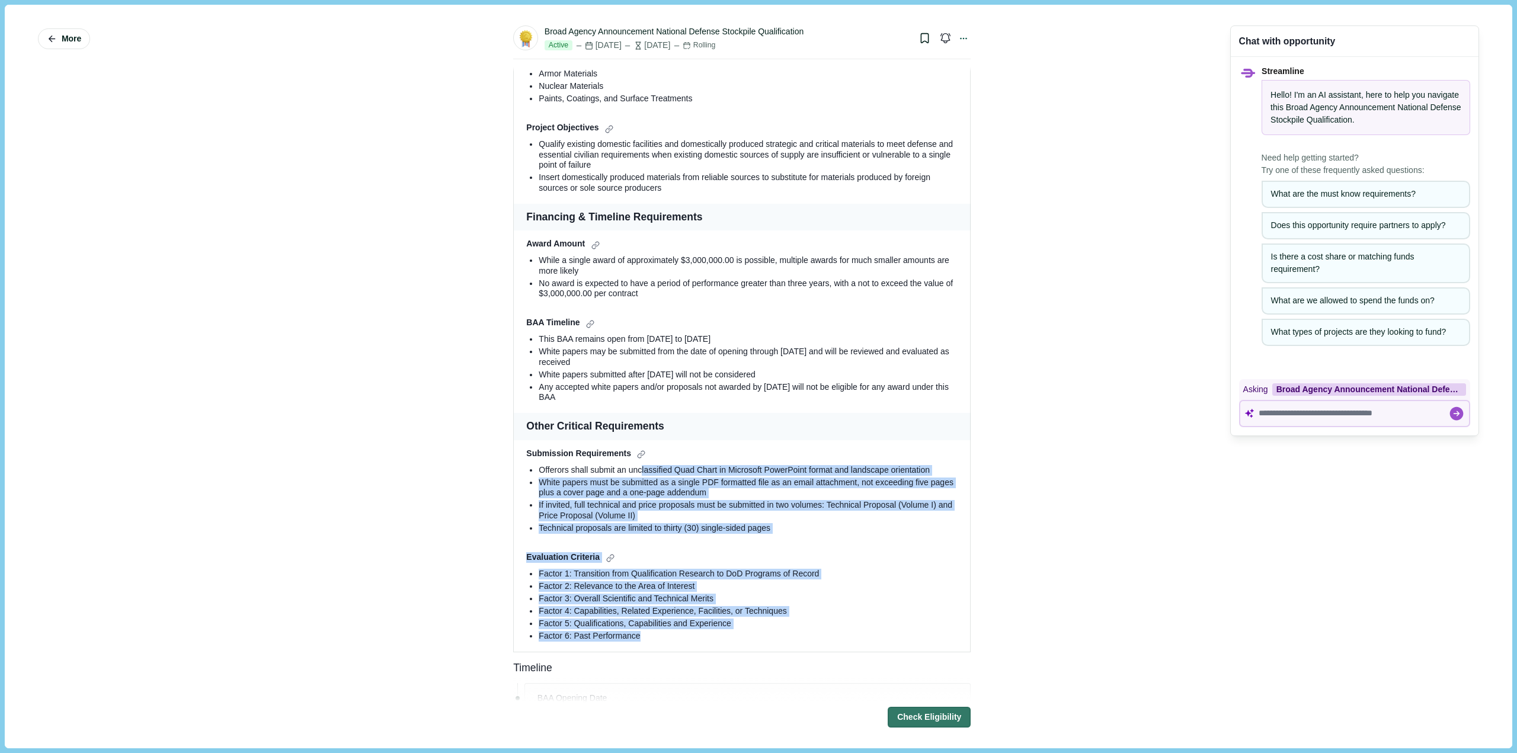
drag, startPoint x: 635, startPoint y: 469, endPoint x: 642, endPoint y: 639, distance: 170.8
click at [642, 639] on tbody "Applicant Eligibility Eligible Organization Types Any responsible source capabl…" at bounding box center [742, 171] width 457 height 961
click at [618, 594] on div "Factor 3: Overall Scientific and Technical Merits" at bounding box center [748, 599] width 419 height 11
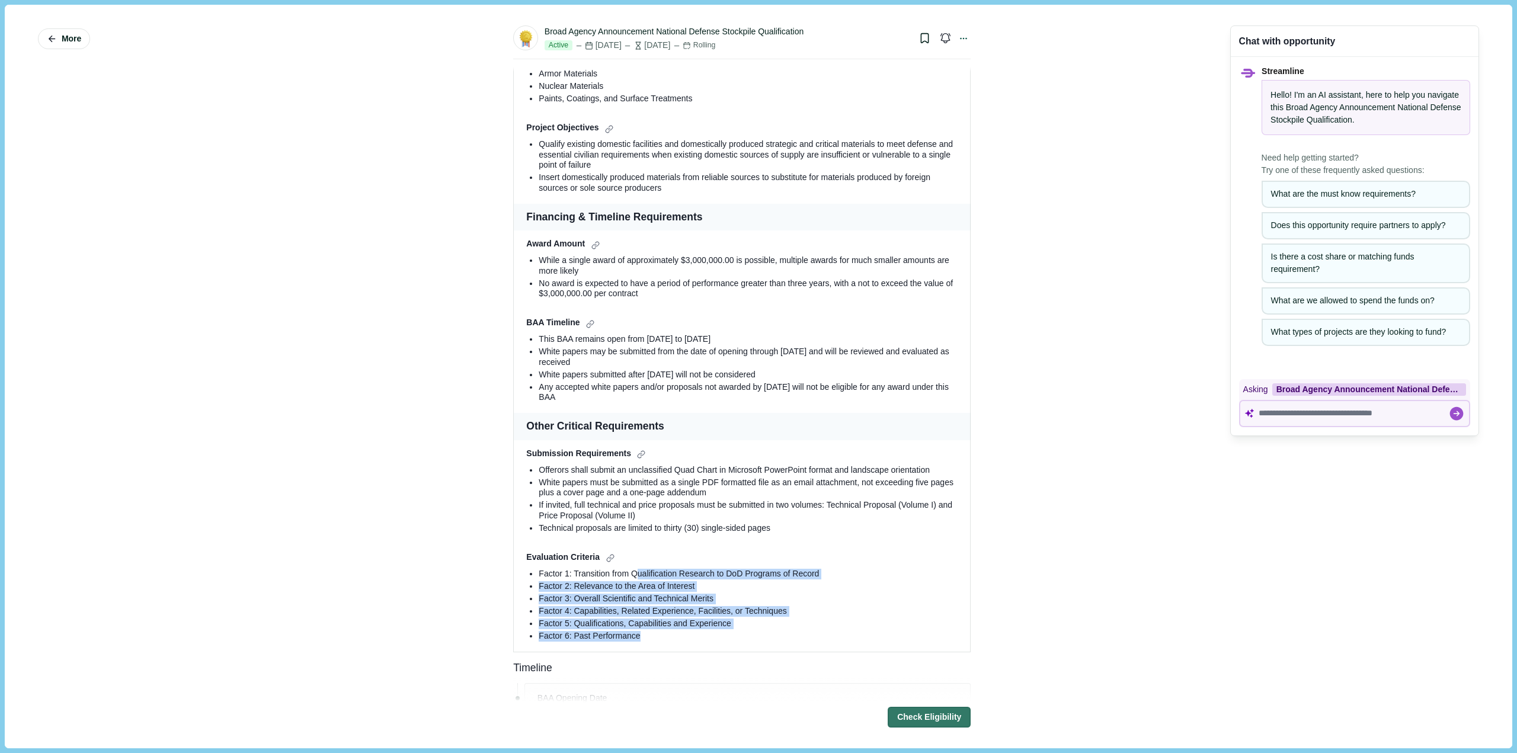
drag, startPoint x: 632, startPoint y: 565, endPoint x: 639, endPoint y: 635, distance: 69.7
click at [639, 635] on ul "Factor 1: Transition from Qualification Research to DoD Programs of Record Fact…" at bounding box center [741, 605] width 431 height 73
click at [572, 619] on div "Factor 5: Qualifications, Capabilities and Experience" at bounding box center [748, 624] width 419 height 11
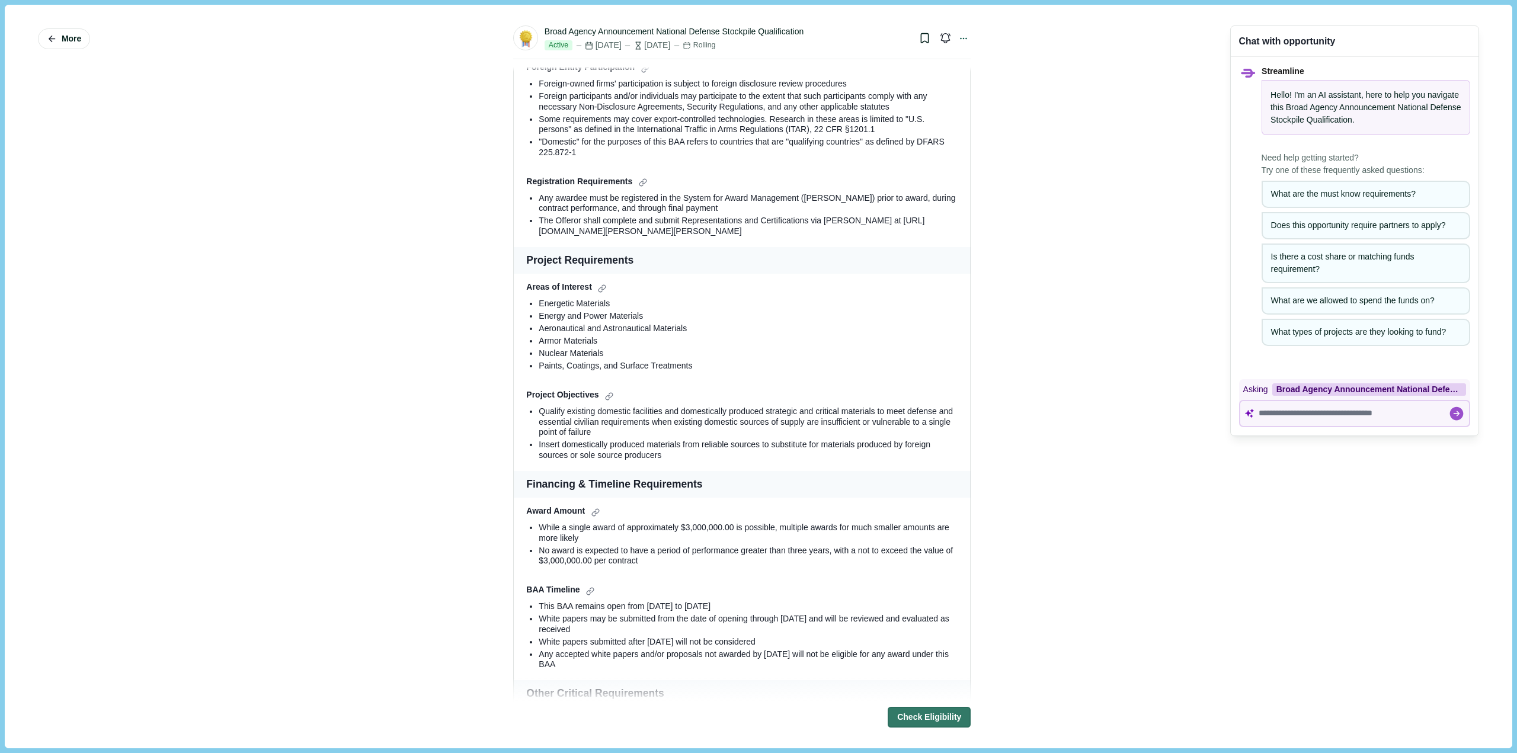
scroll to position [237, 0]
